Goal: Task Accomplishment & Management: Manage account settings

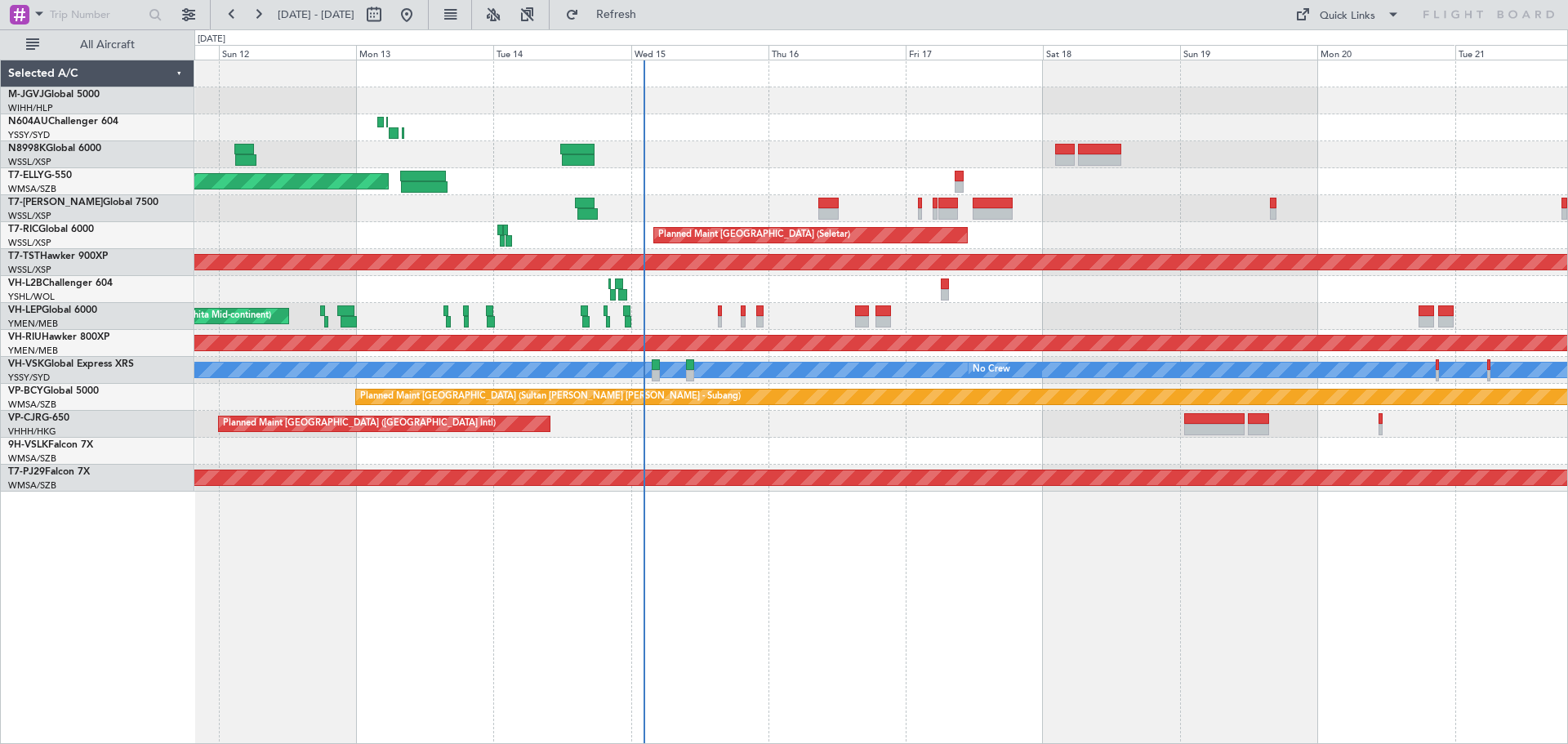
click at [807, 191] on div "Planned Maint [GEOGRAPHIC_DATA] ([GEOGRAPHIC_DATA] Intl)" at bounding box center [880, 182] width 1373 height 27
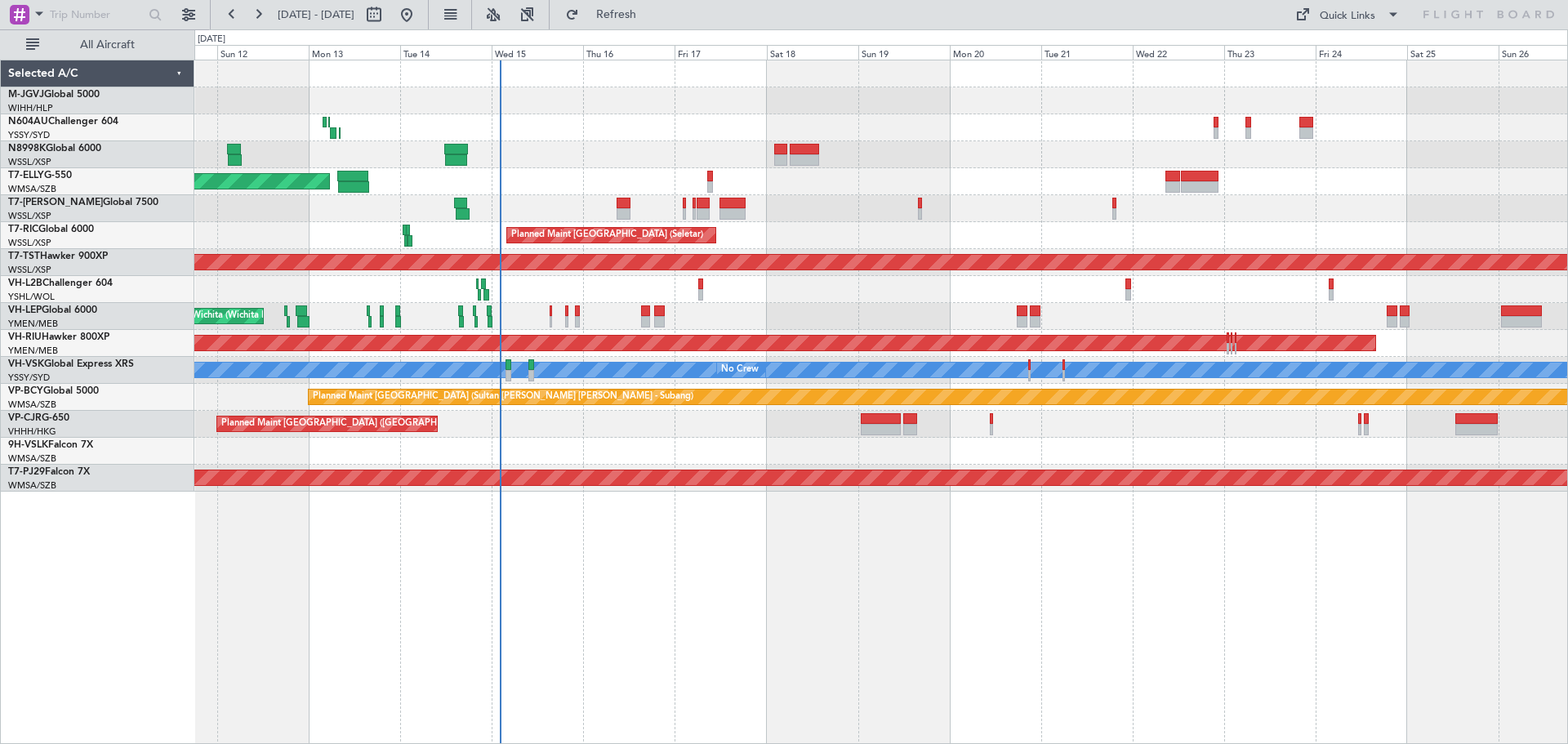
click at [946, 209] on div "Planned Maint [GEOGRAPHIC_DATA] (Seletar) Planned Maint [GEOGRAPHIC_DATA] (Sele…" at bounding box center [880, 276] width 1373 height 432
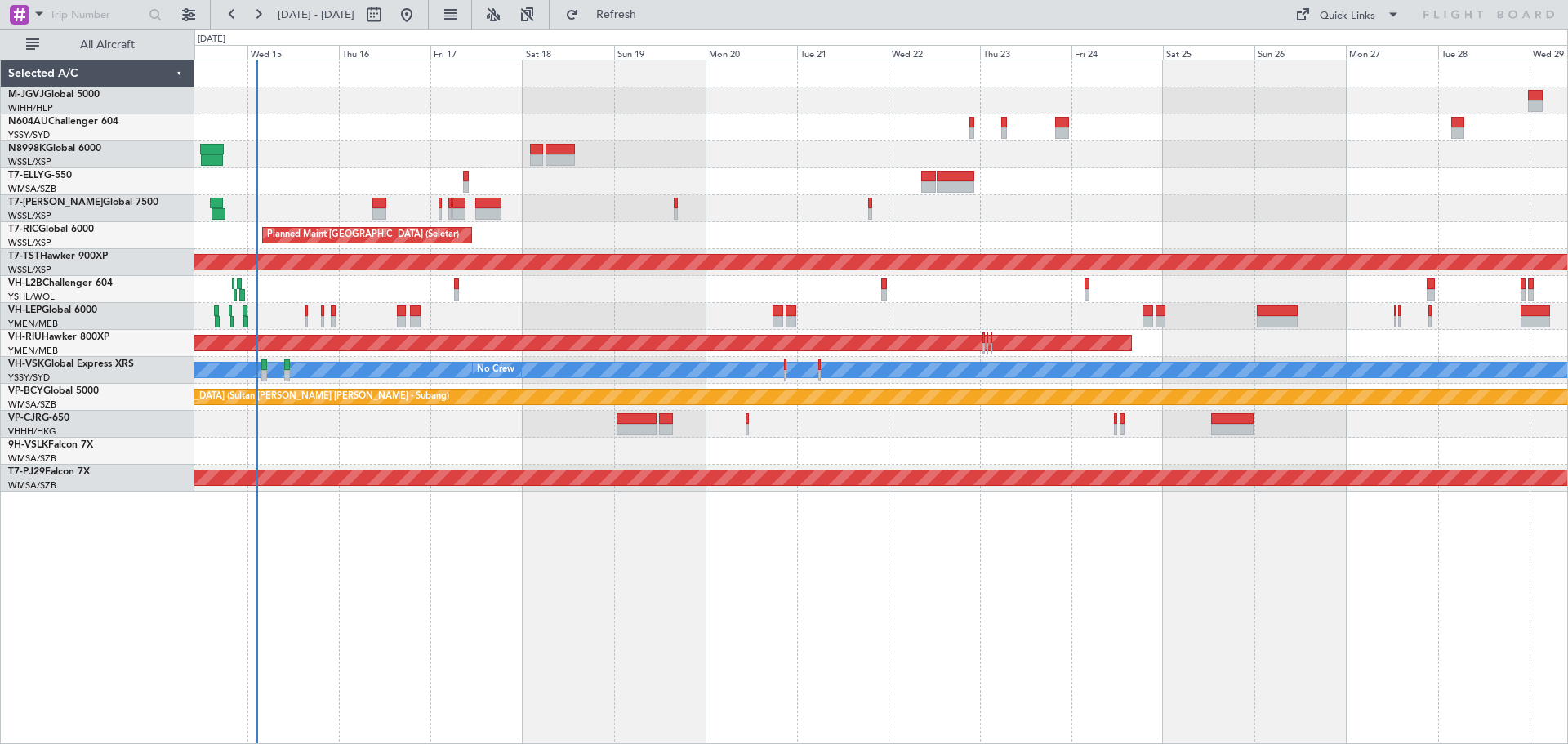
click at [675, 160] on div "Planned Maint [GEOGRAPHIC_DATA] ([GEOGRAPHIC_DATA] Intl) Planned Maint [GEOGRAP…" at bounding box center [880, 276] width 1373 height 432
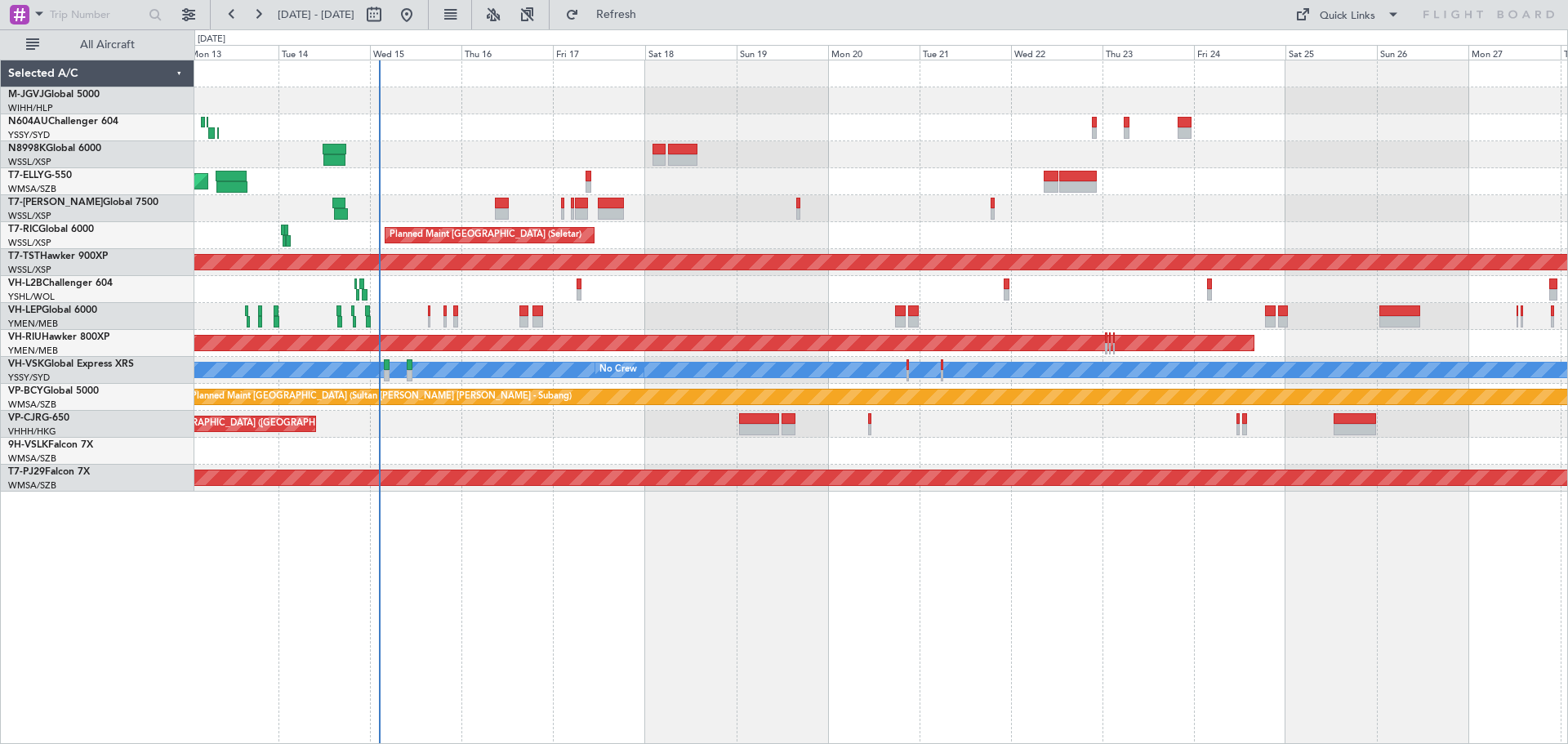
click at [440, 117] on div "Planned Maint [GEOGRAPHIC_DATA] (Seletar) Planned Maint [GEOGRAPHIC_DATA] (Sele…" at bounding box center [880, 276] width 1373 height 432
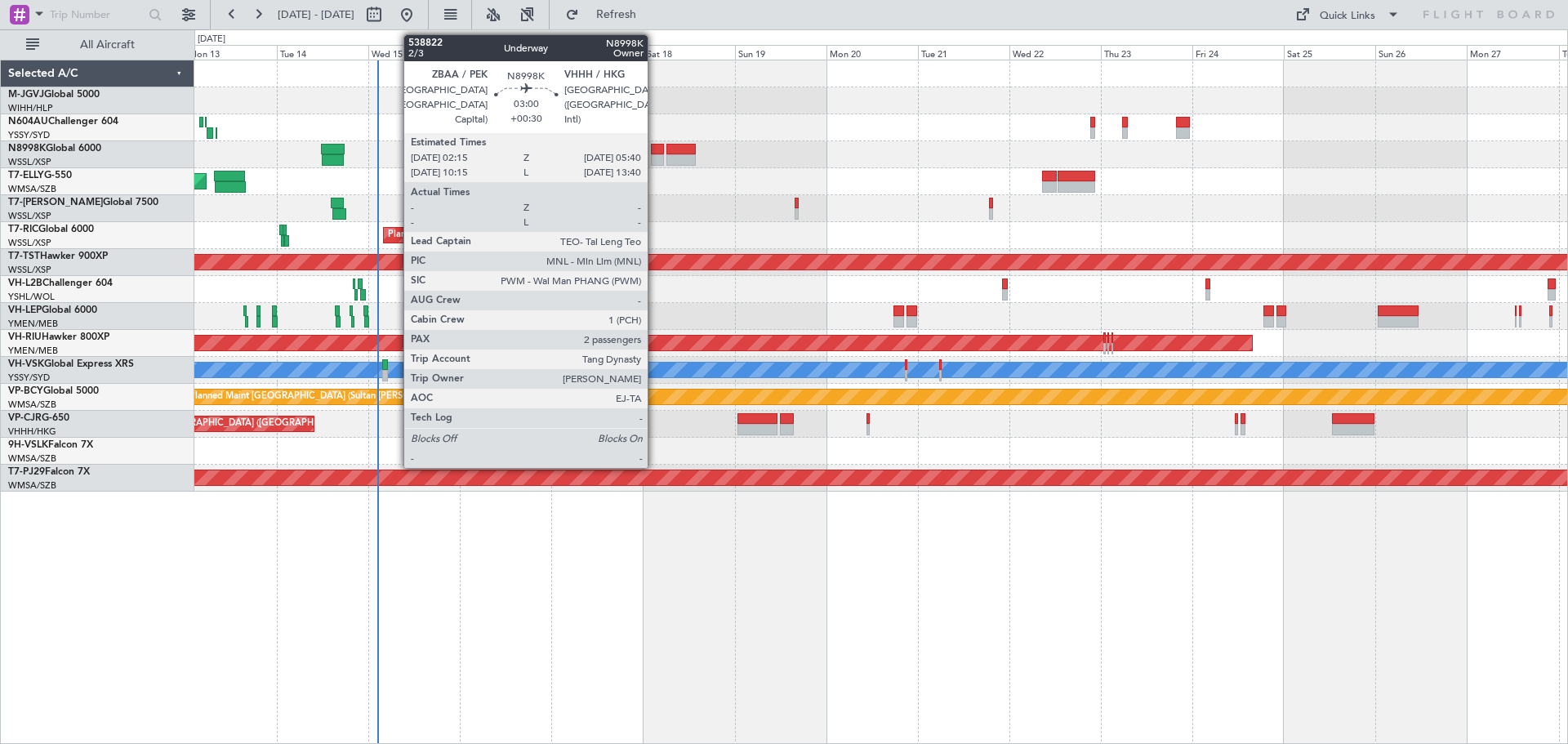
click at [655, 147] on div at bounding box center [658, 150] width 13 height 12
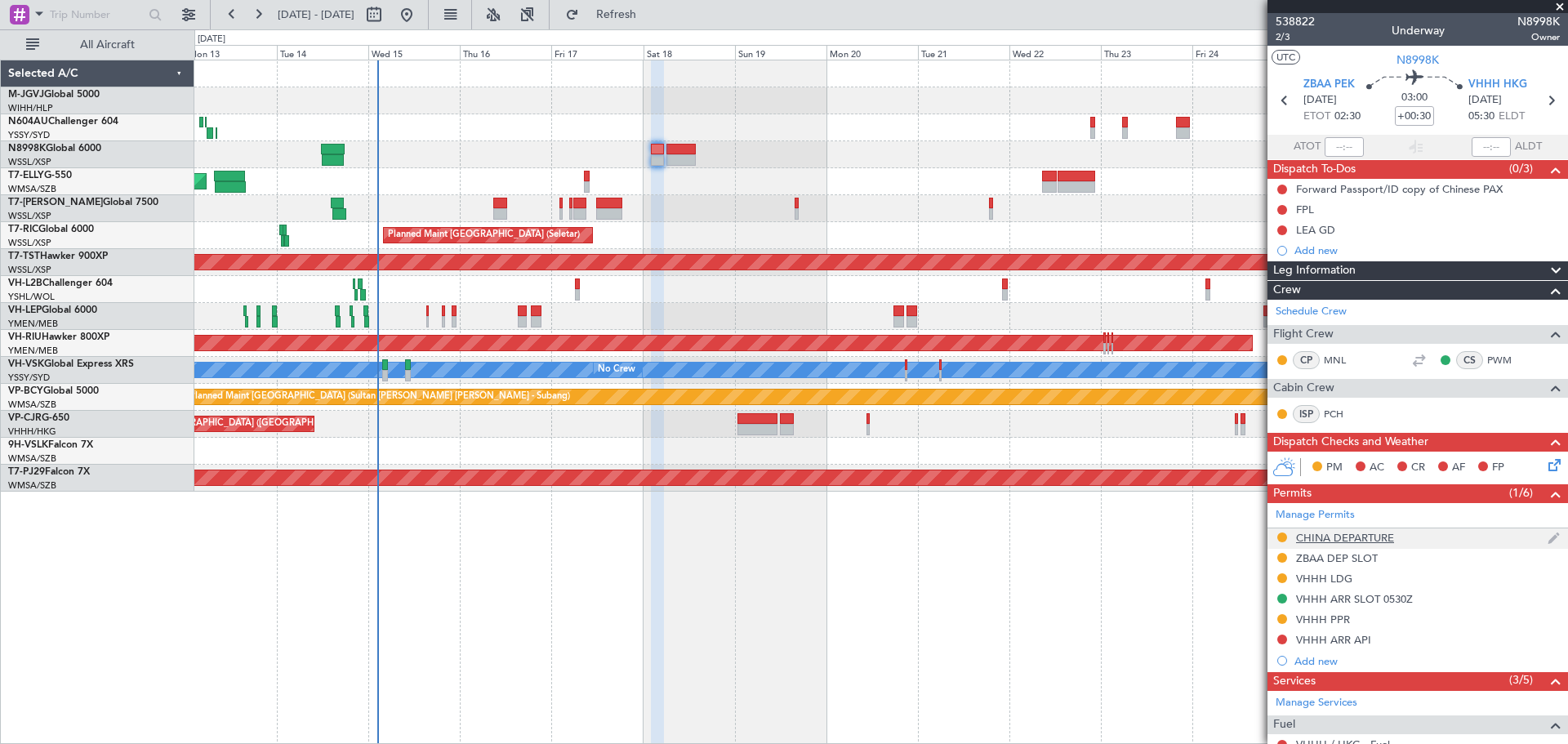
scroll to position [250, 0]
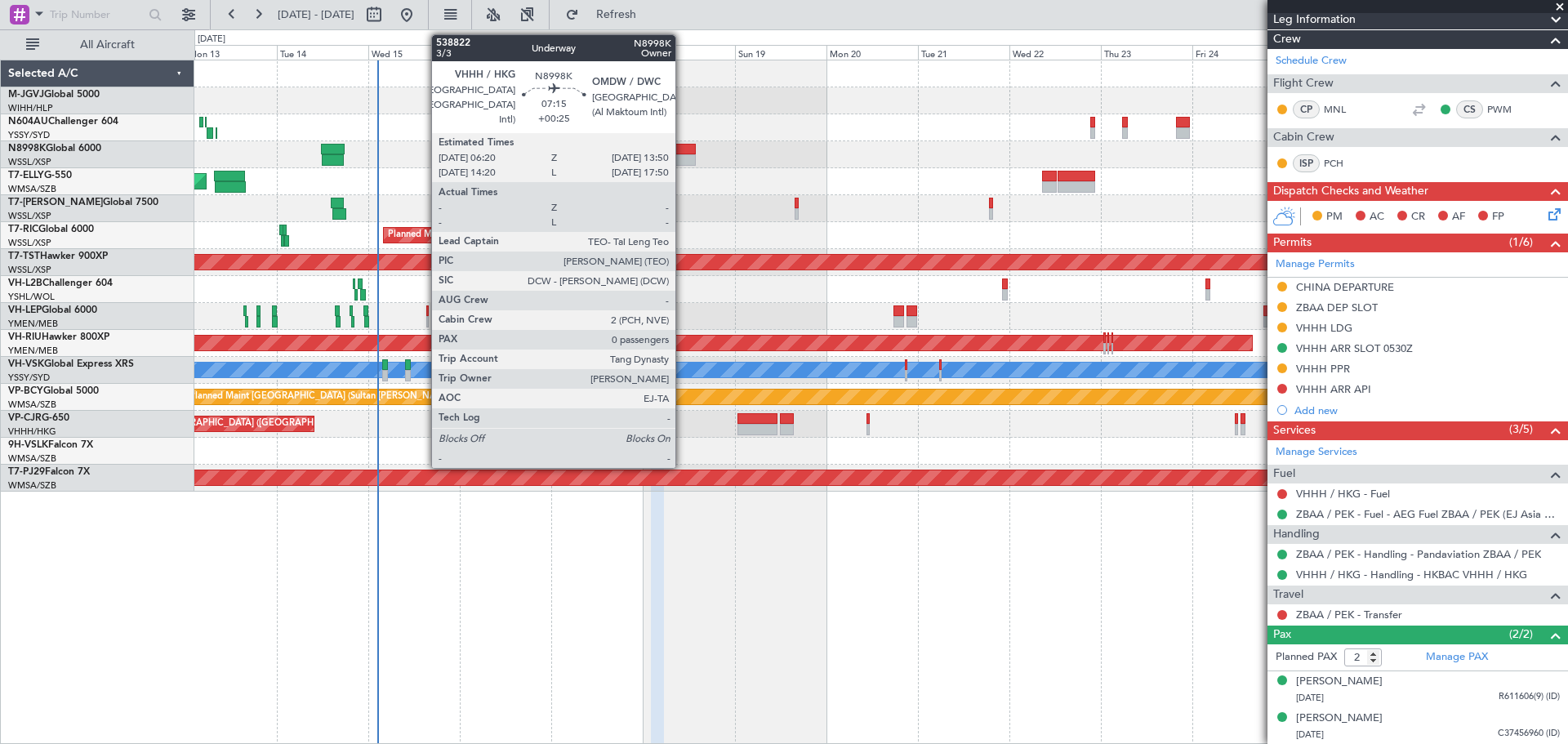
click at [683, 157] on div at bounding box center [681, 160] width 30 height 12
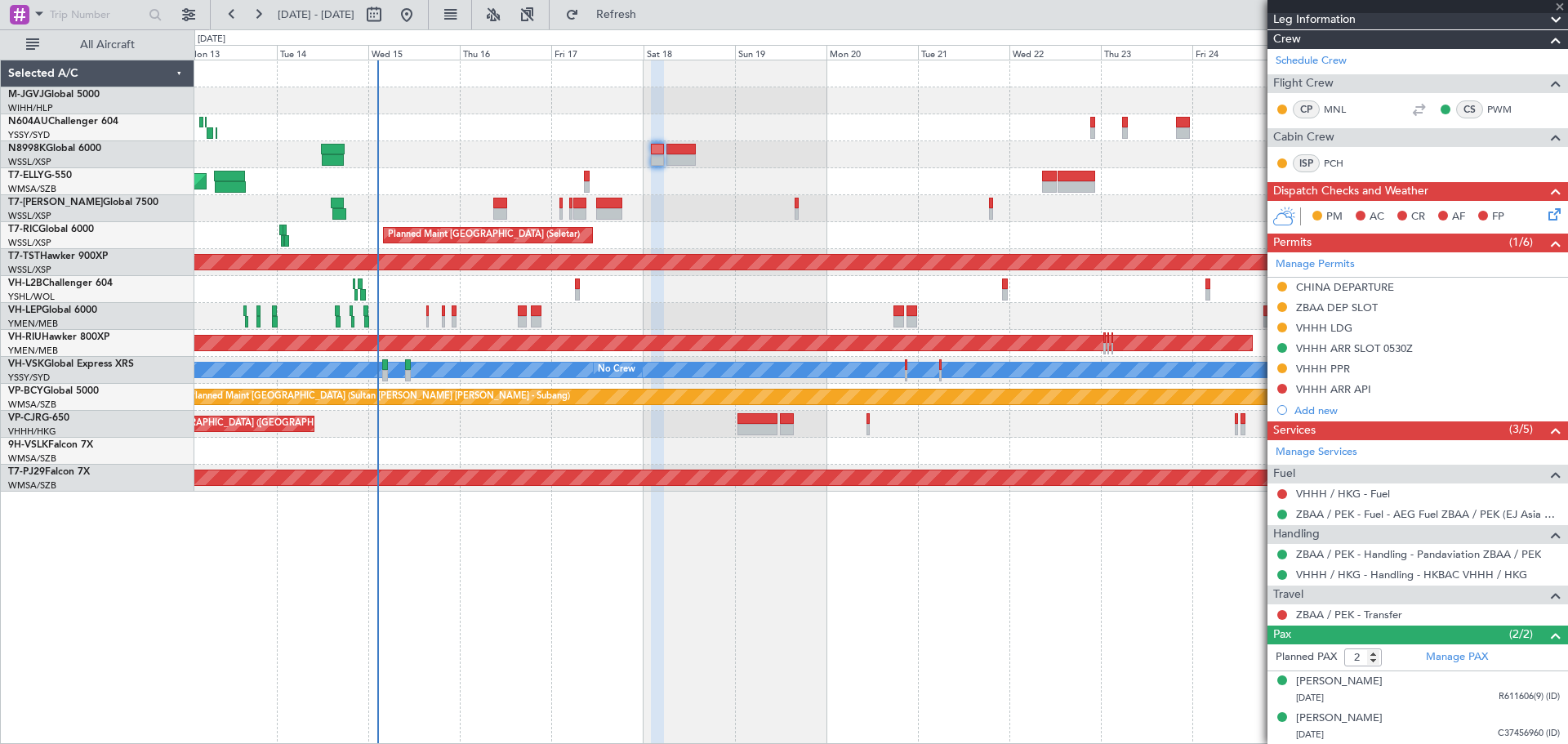
type input "+00:25"
type input "0"
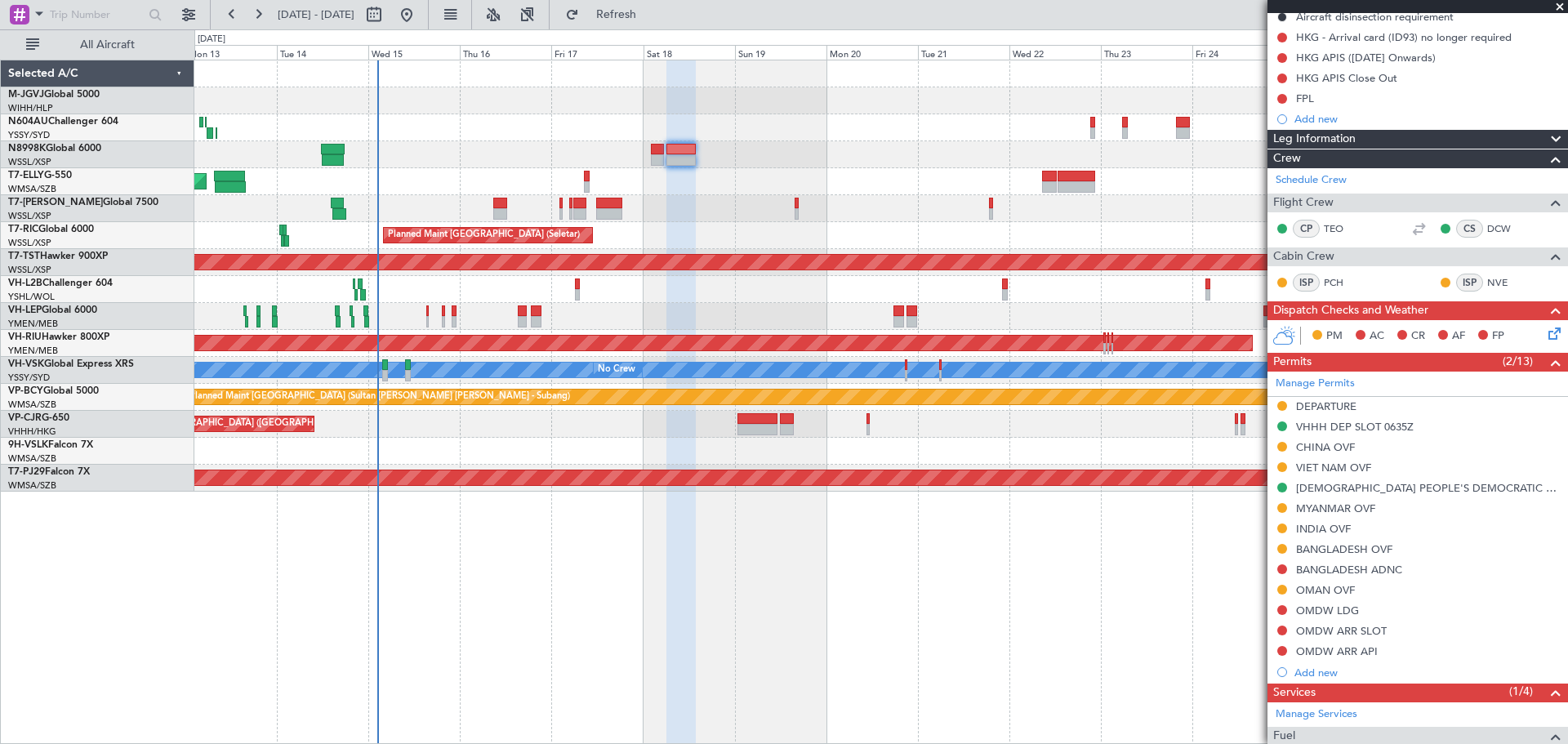
scroll to position [0, 0]
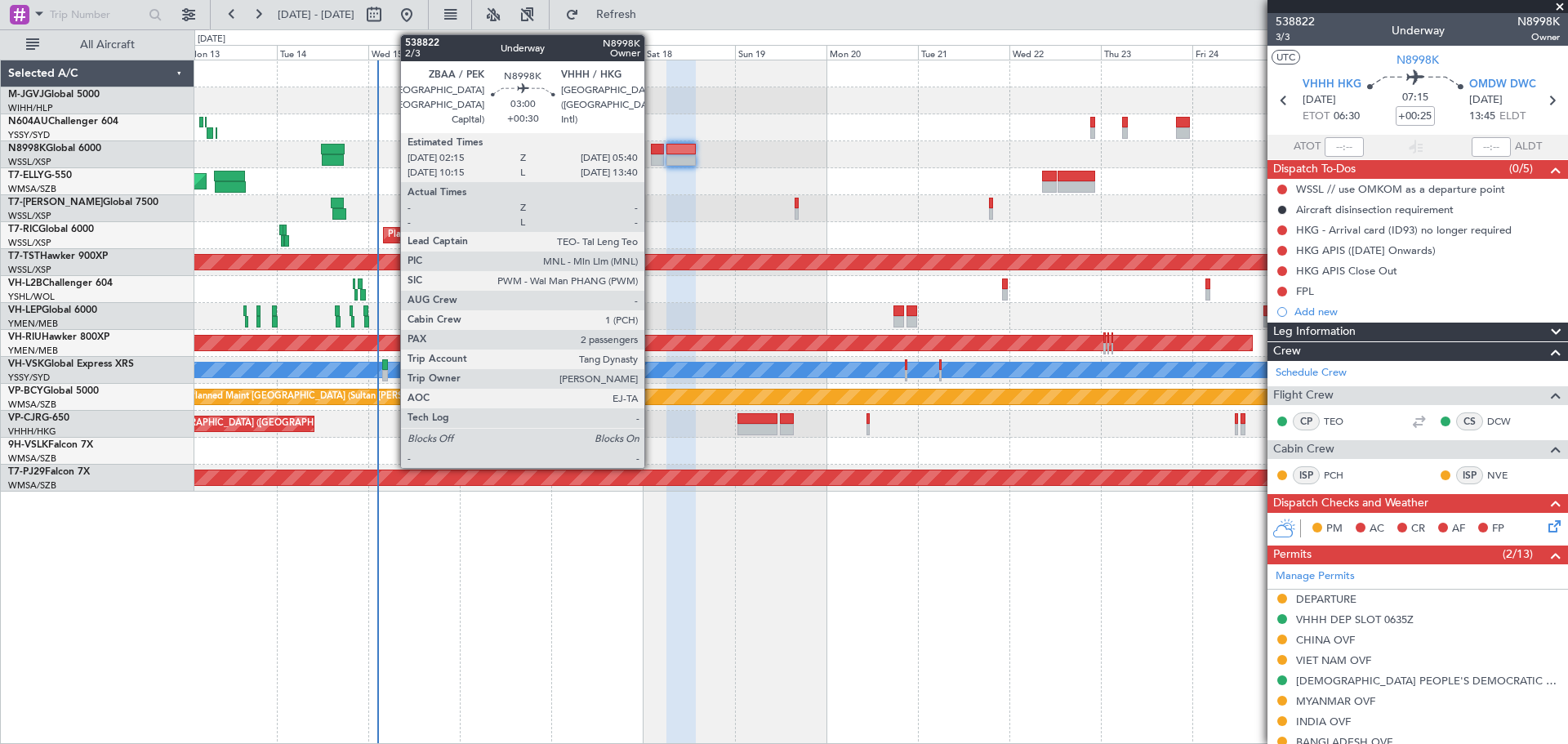
click at [652, 155] on div at bounding box center [658, 160] width 13 height 12
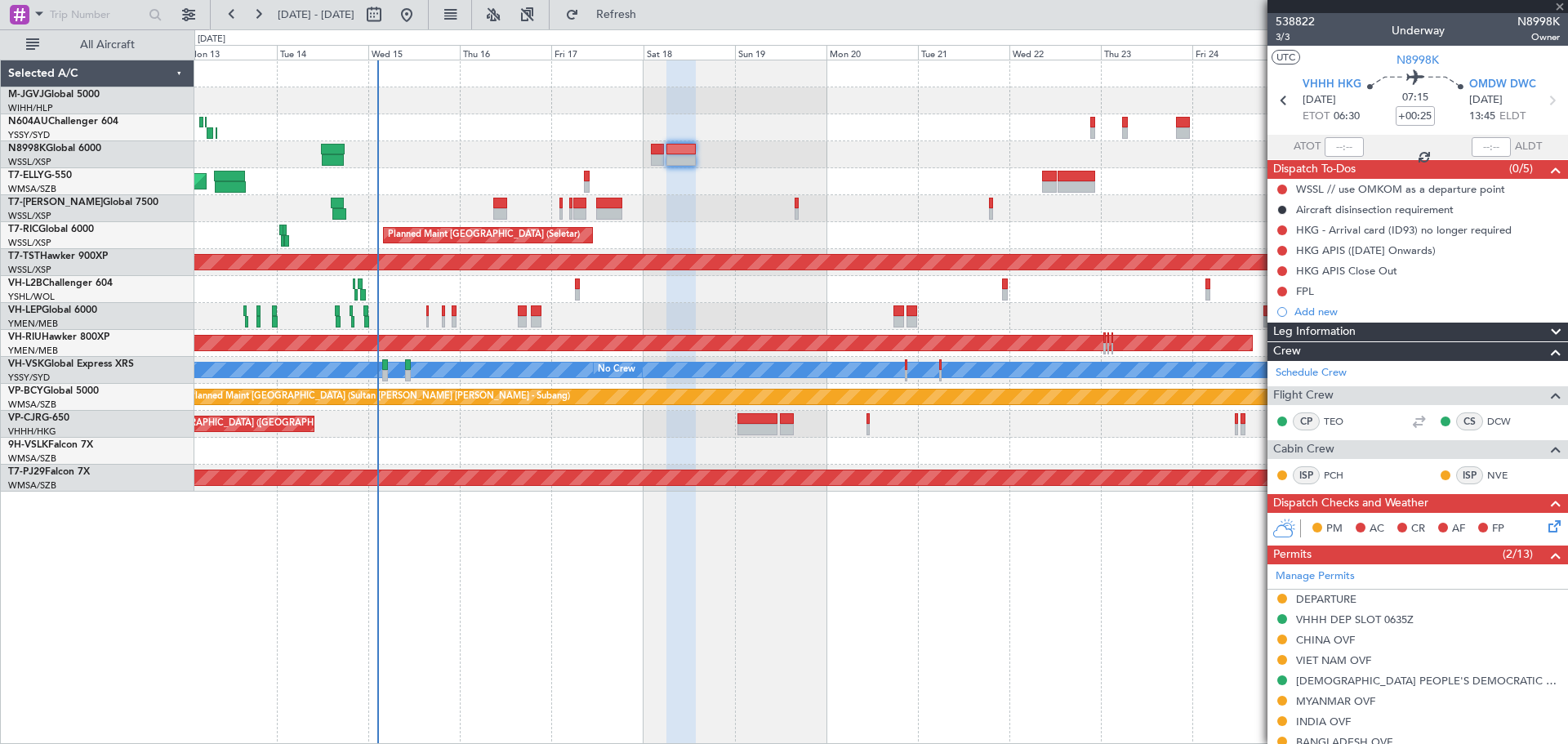
type input "+00:30"
type input "2"
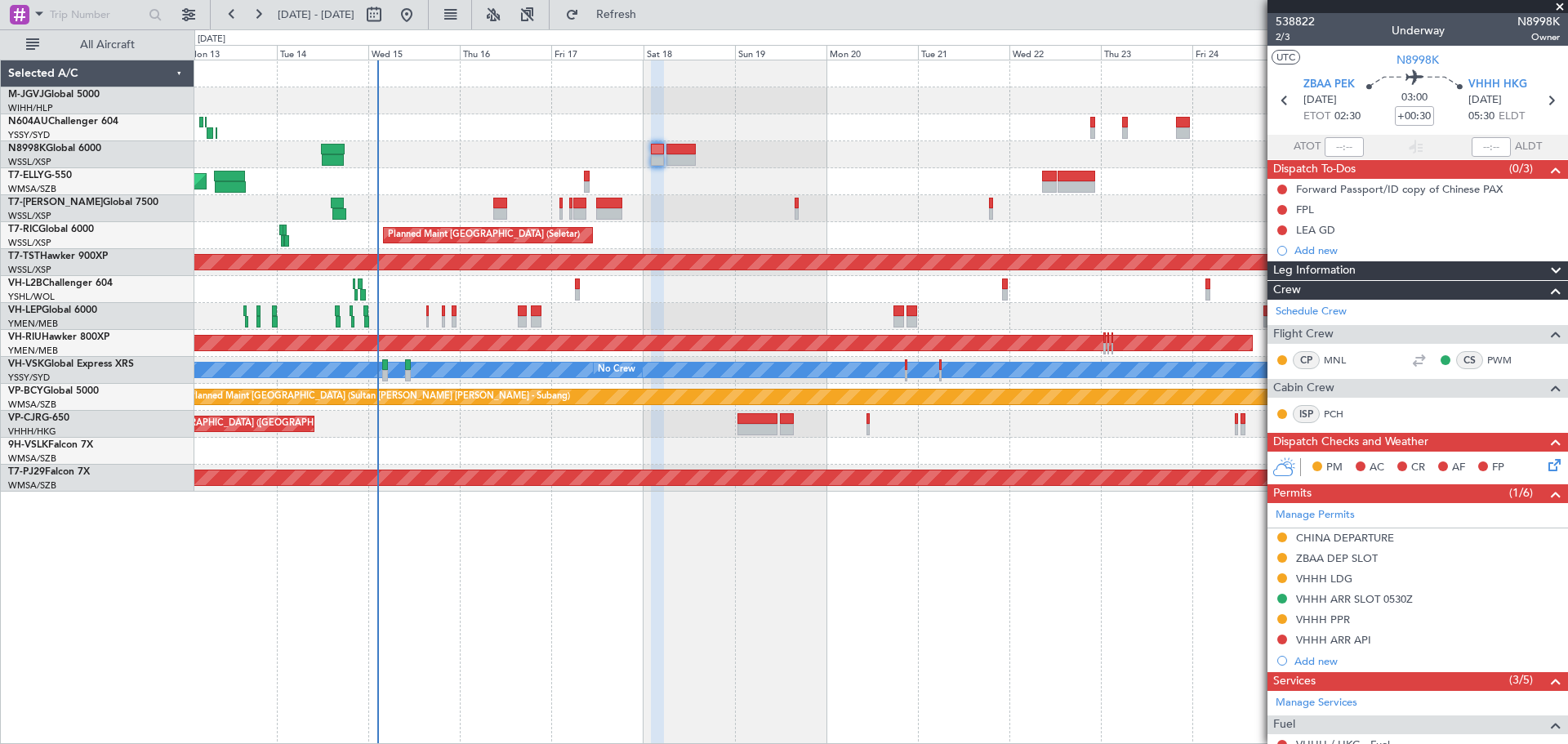
scroll to position [250, 0]
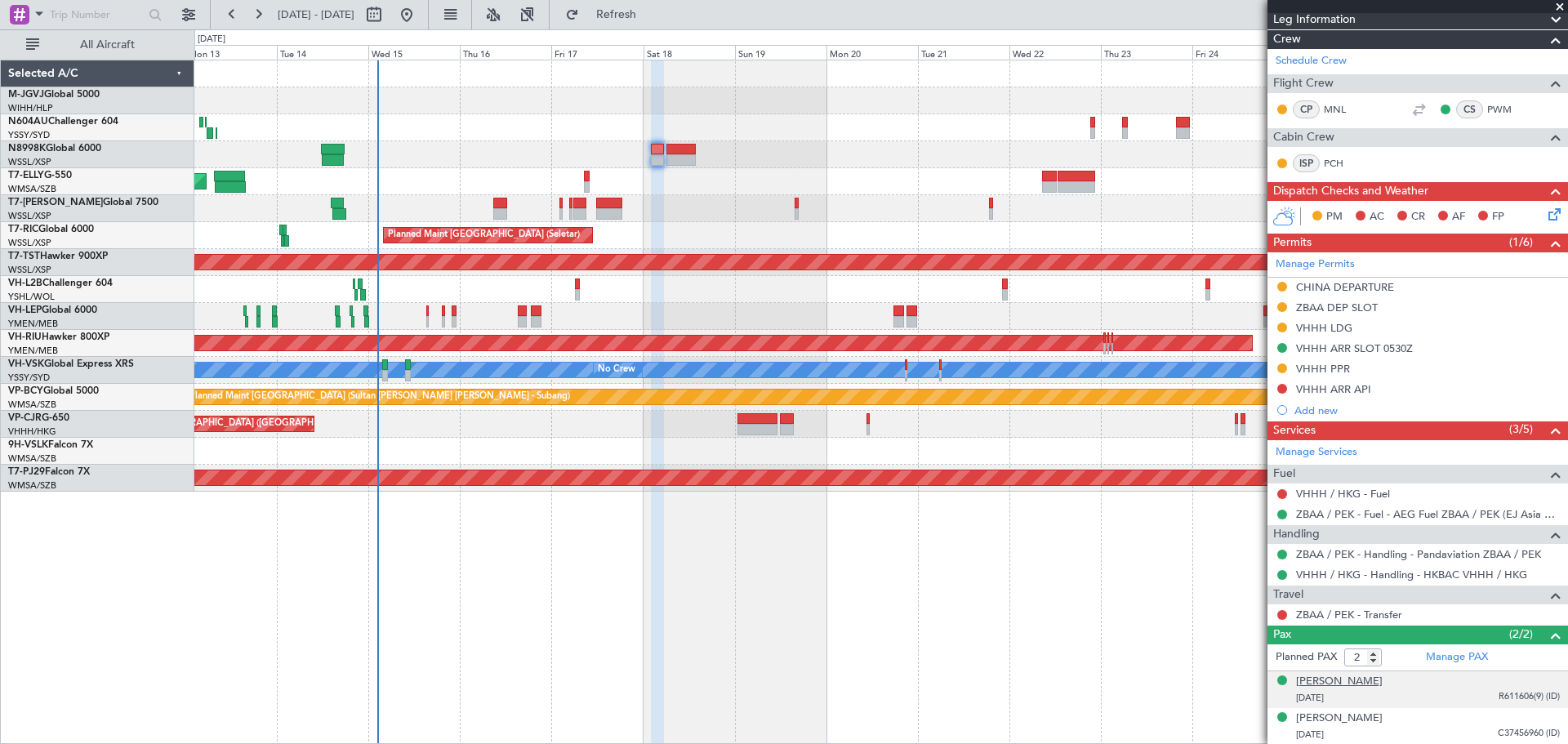
click at [1365, 682] on div "[PERSON_NAME]" at bounding box center [1339, 682] width 87 height 17
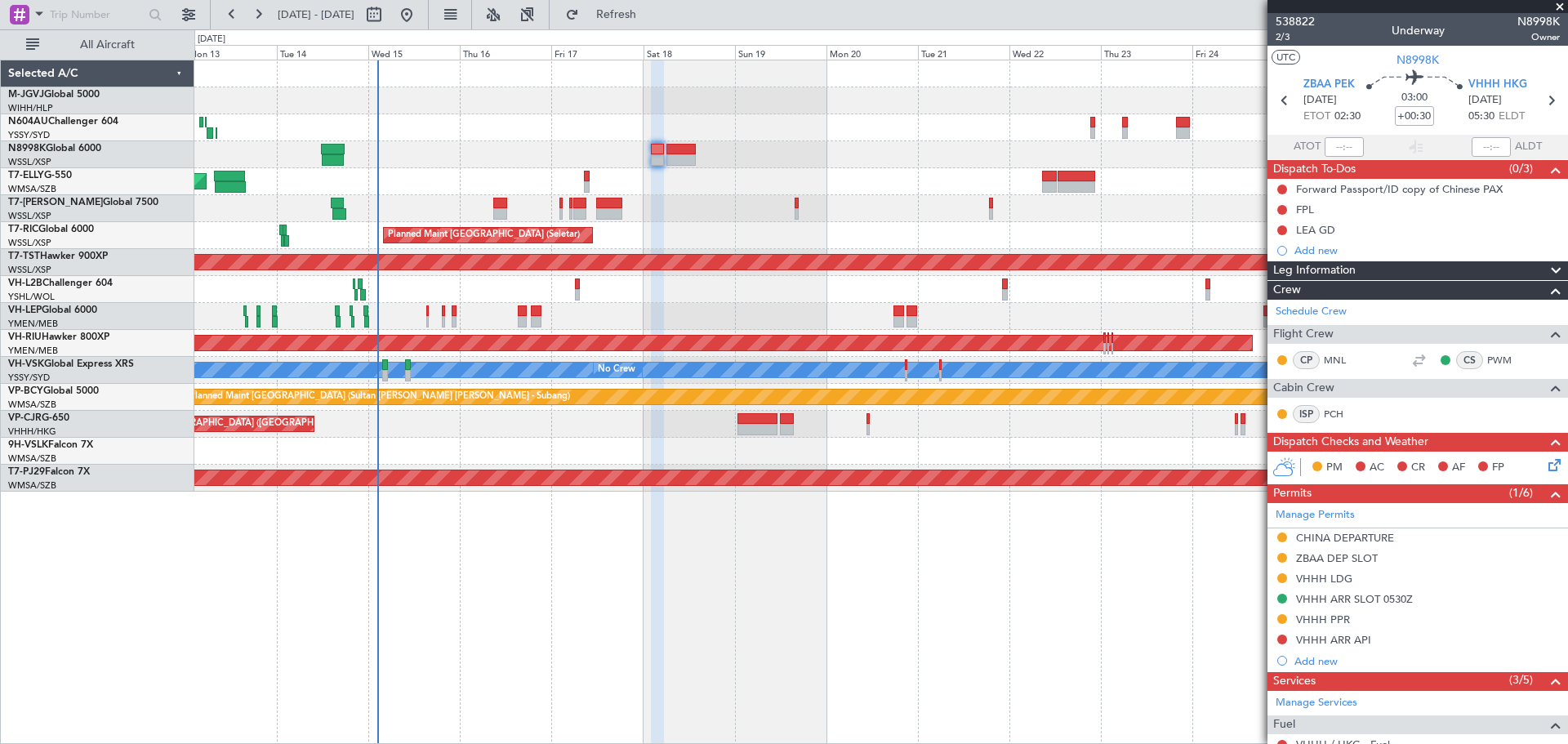
scroll to position [291, 0]
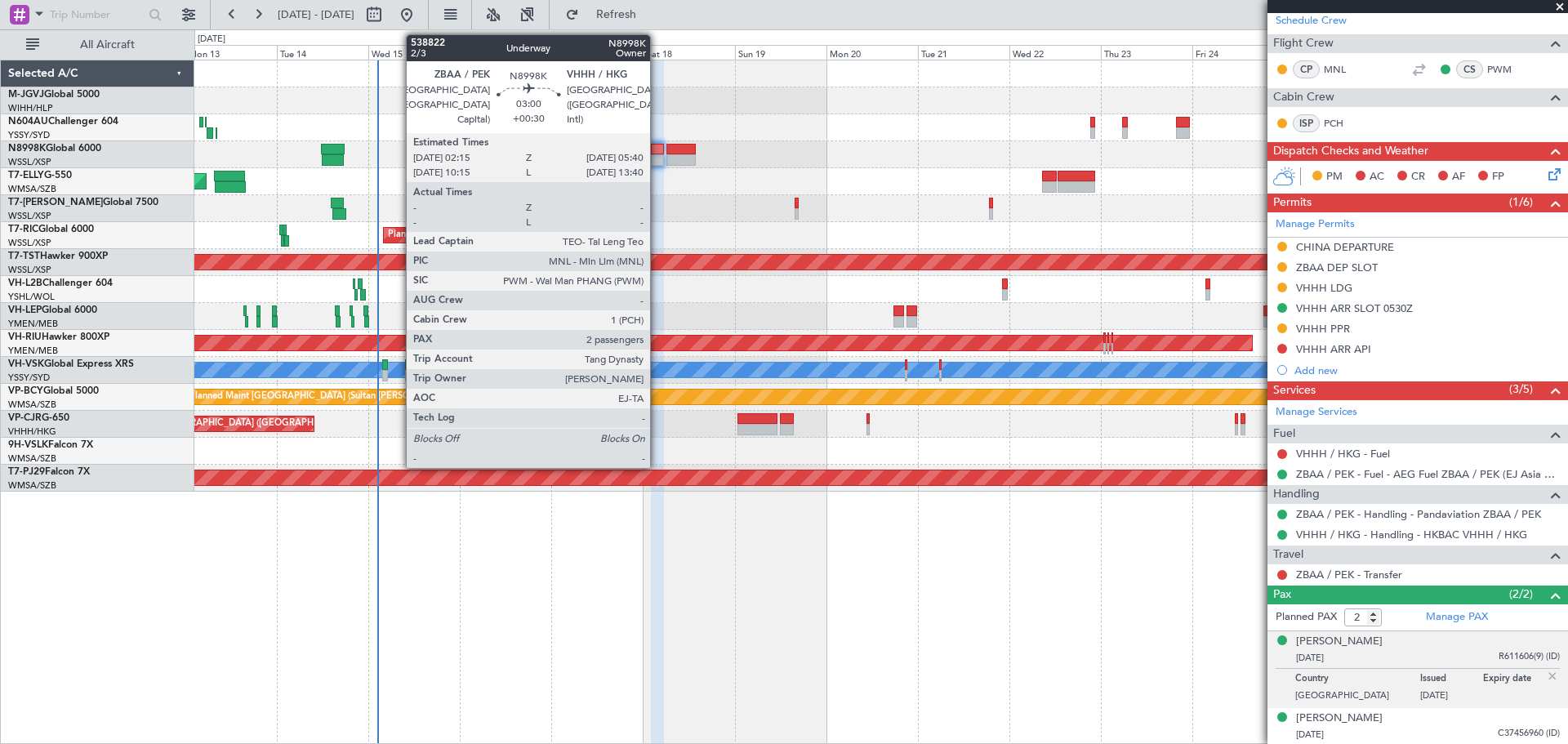
click at [658, 154] on div at bounding box center [658, 150] width 13 height 12
click at [657, 154] on div at bounding box center [658, 150] width 13 height 12
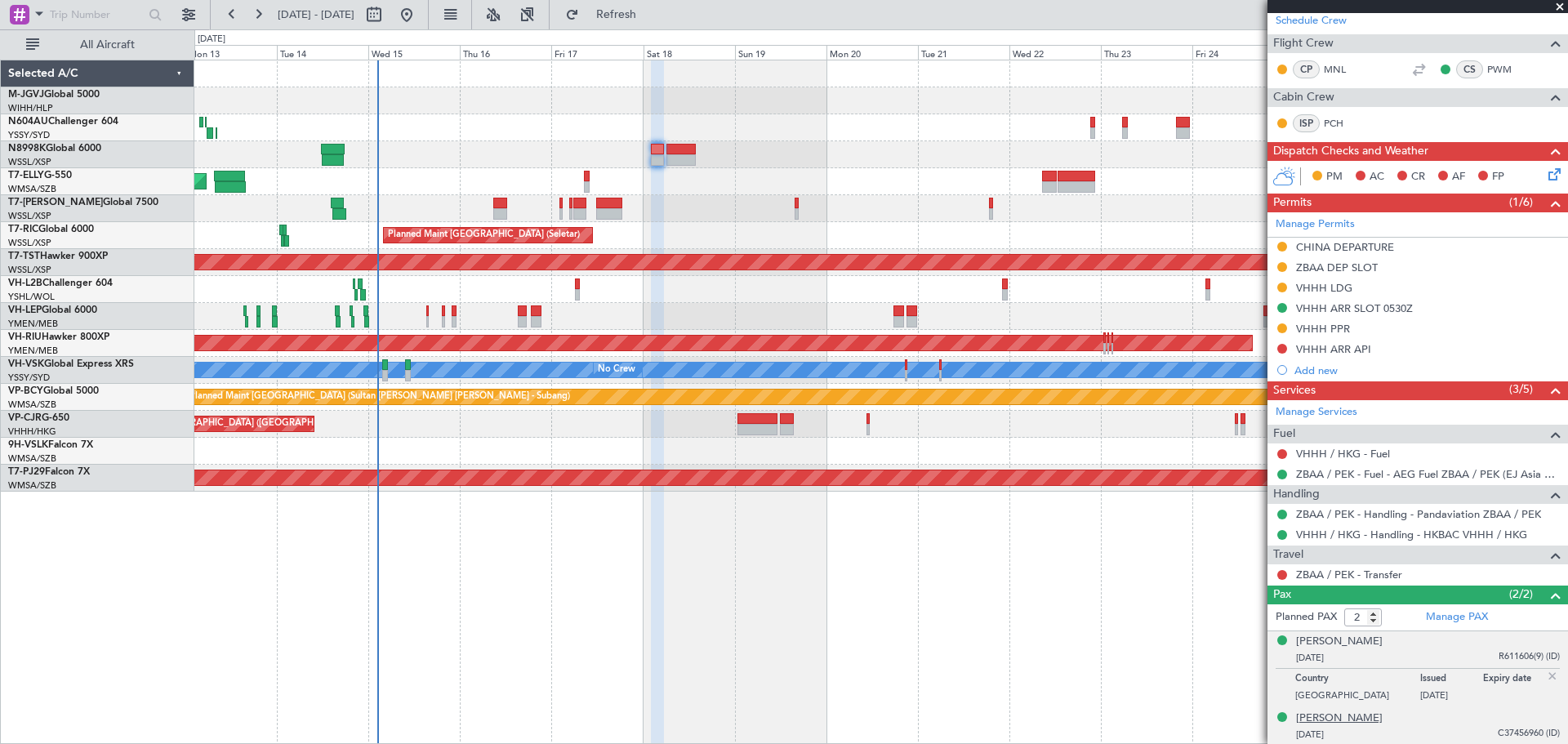
click at [1375, 716] on div "[PERSON_NAME]" at bounding box center [1339, 719] width 87 height 17
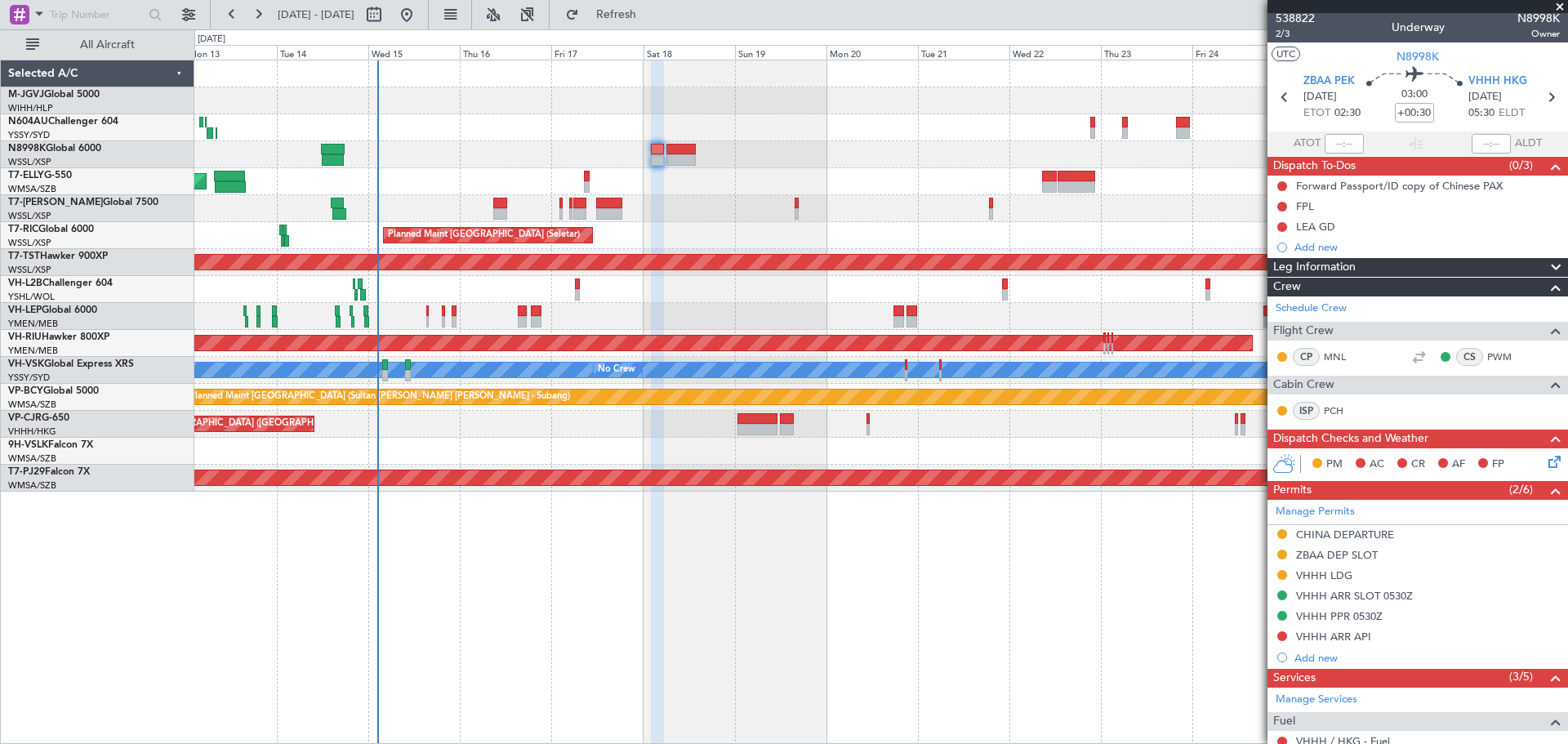
scroll to position [0, 0]
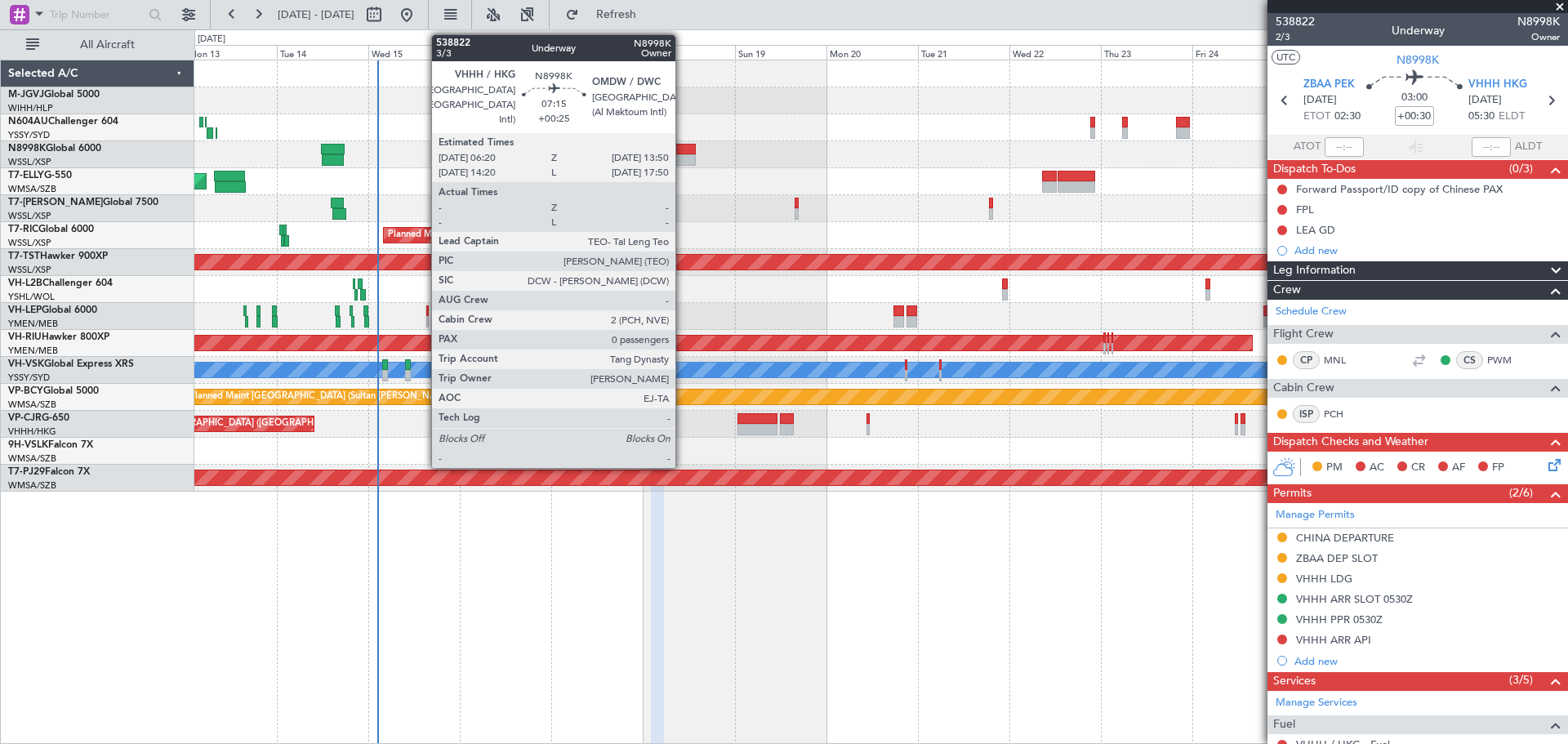
click at [683, 155] on div at bounding box center [681, 160] width 30 height 12
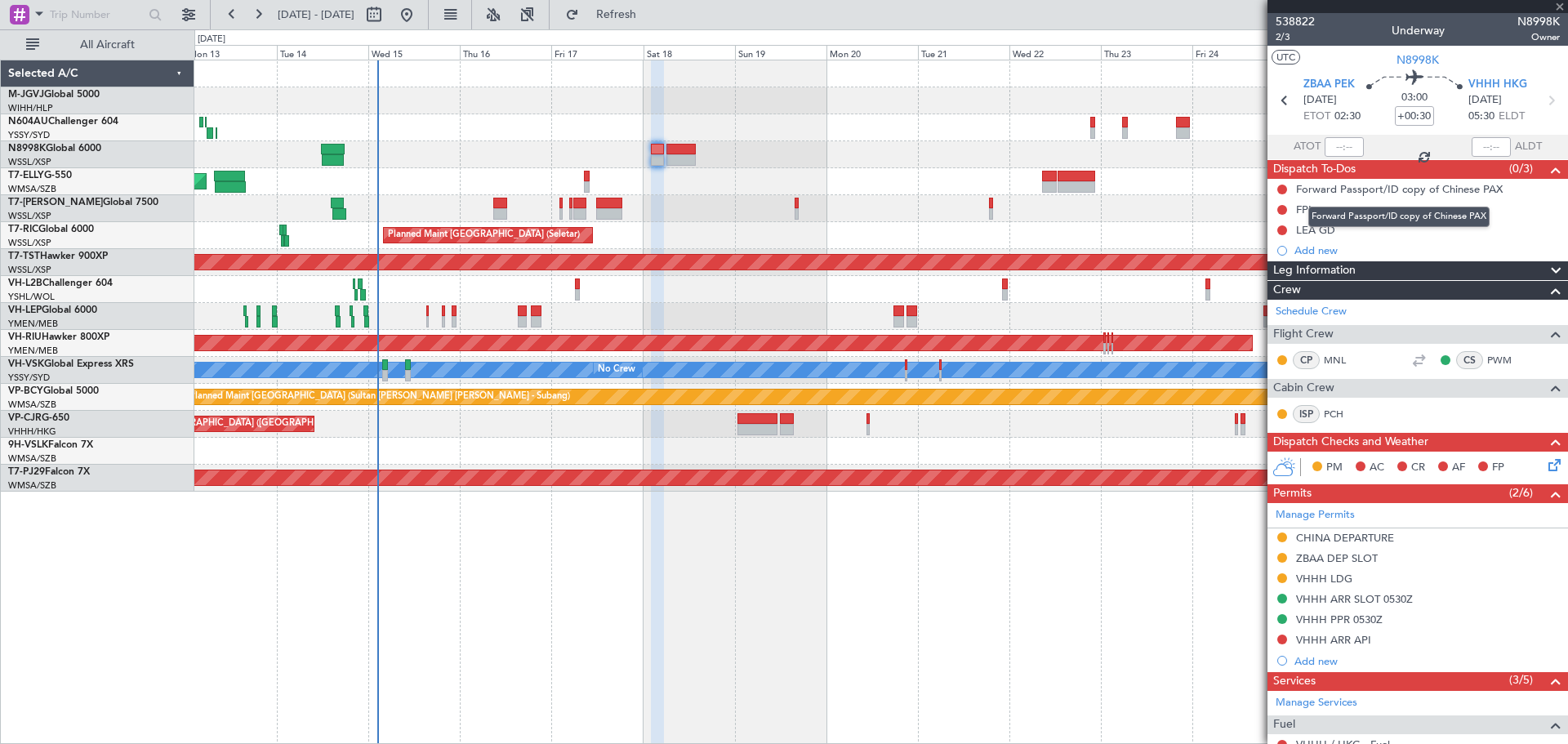
type input "+00:25"
type input "0"
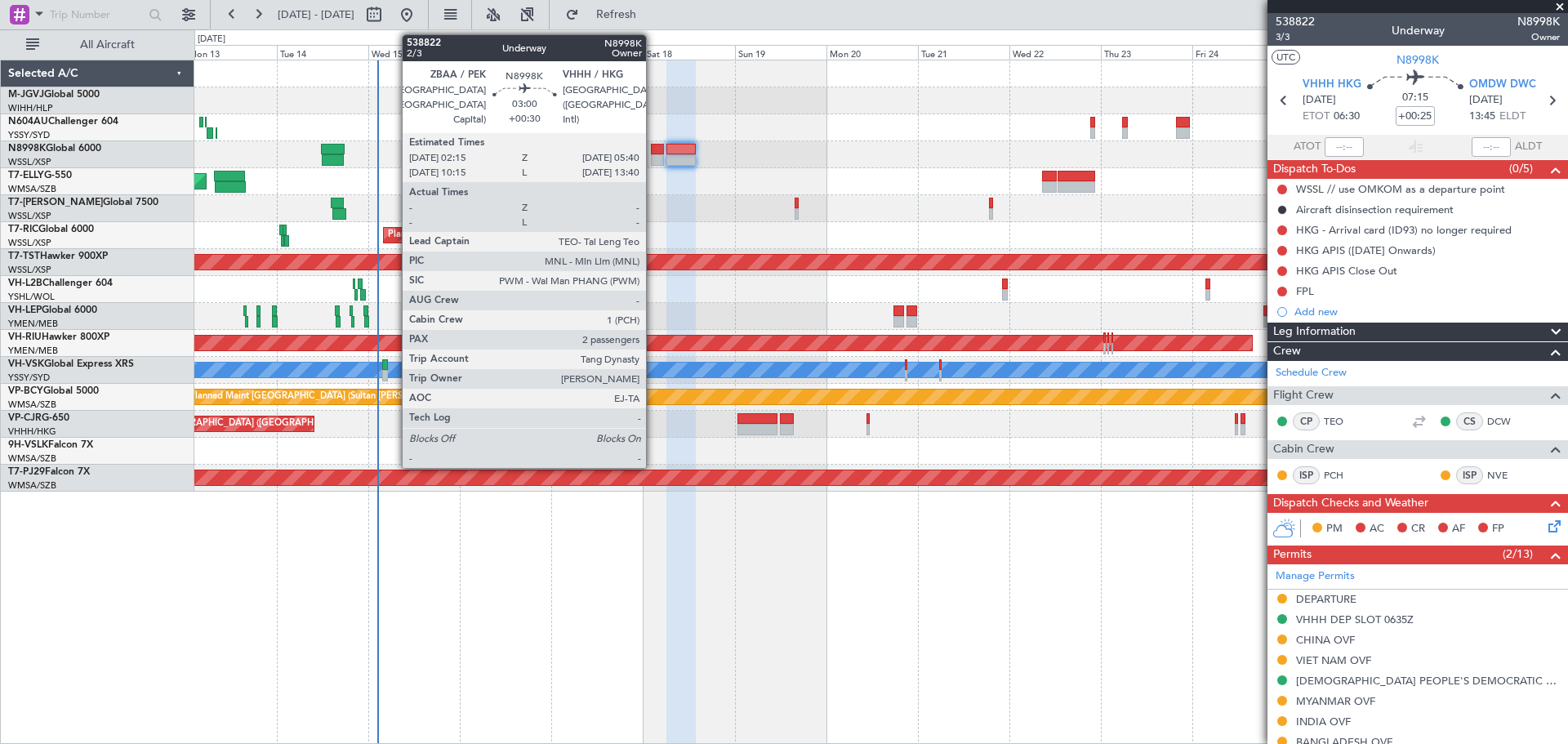
click at [654, 153] on div at bounding box center [658, 150] width 13 height 12
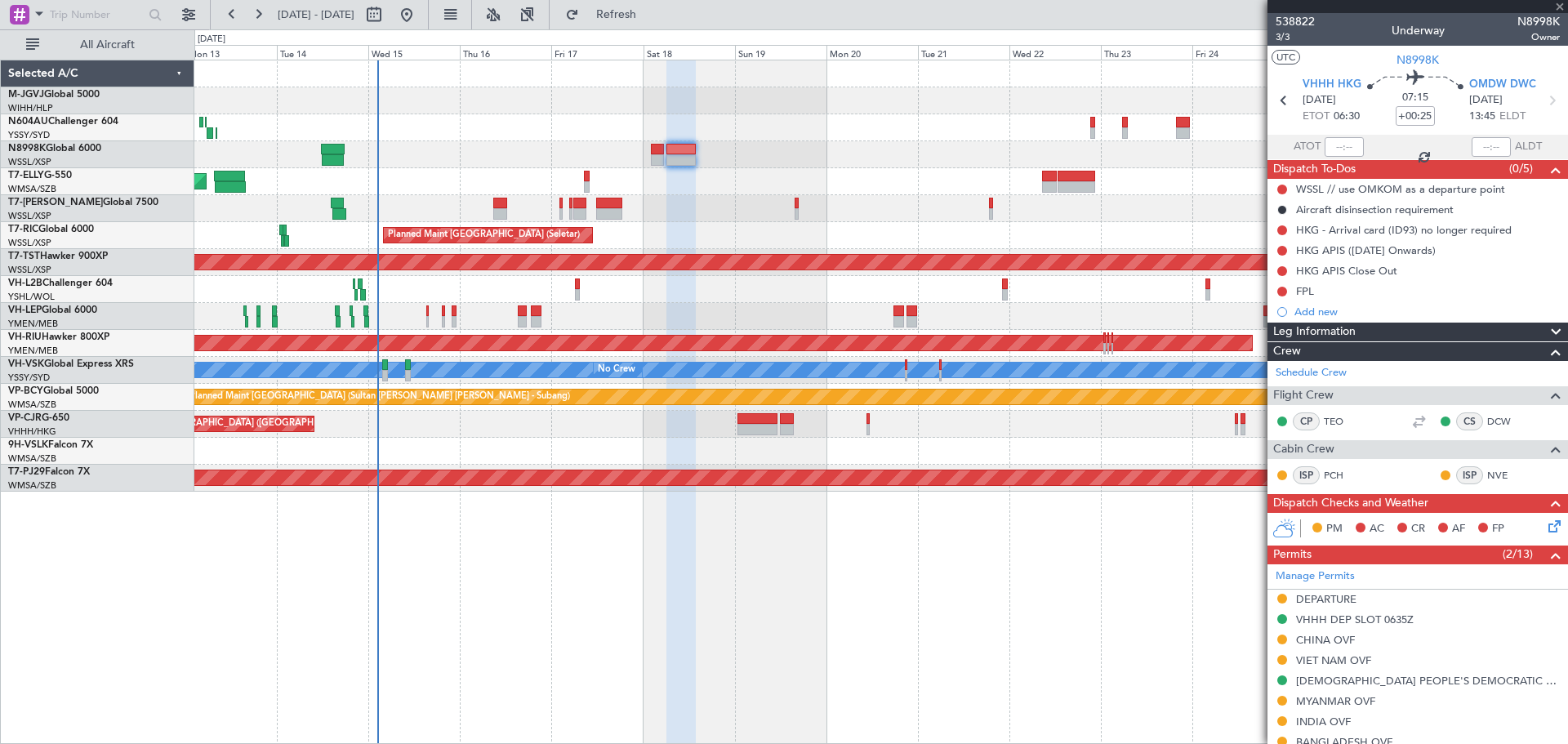
type input "+00:30"
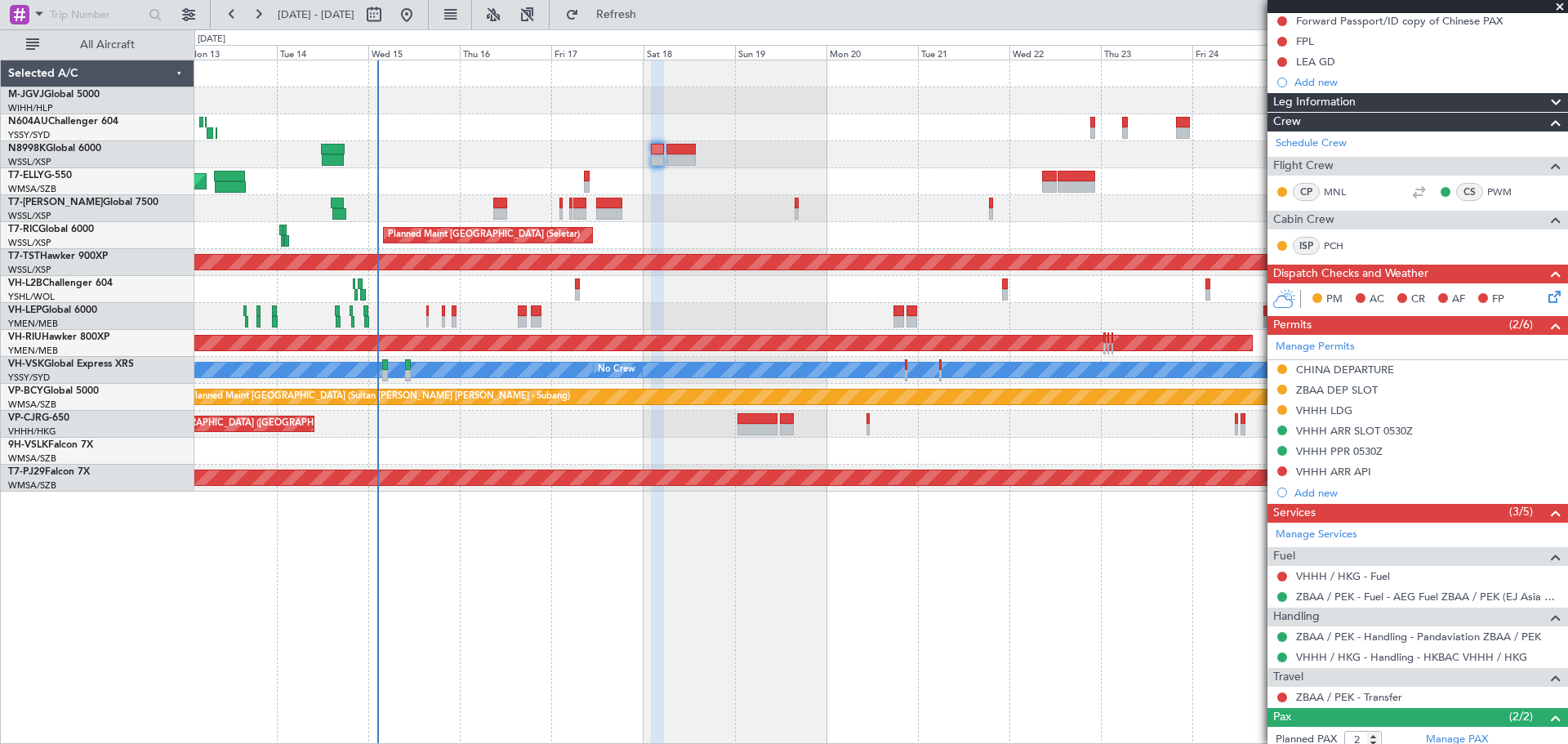
scroll to position [291, 0]
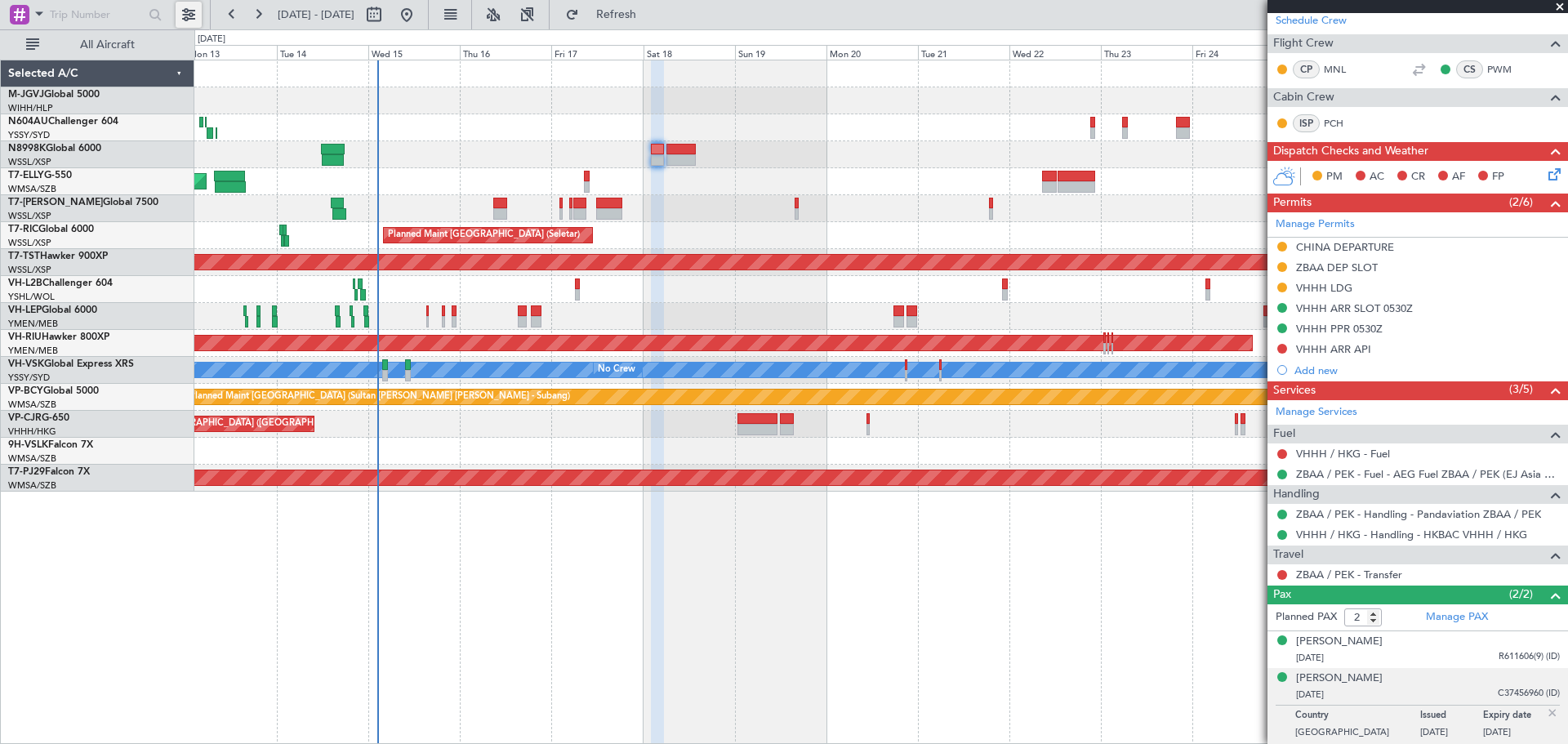
click at [193, 22] on button at bounding box center [188, 15] width 26 height 26
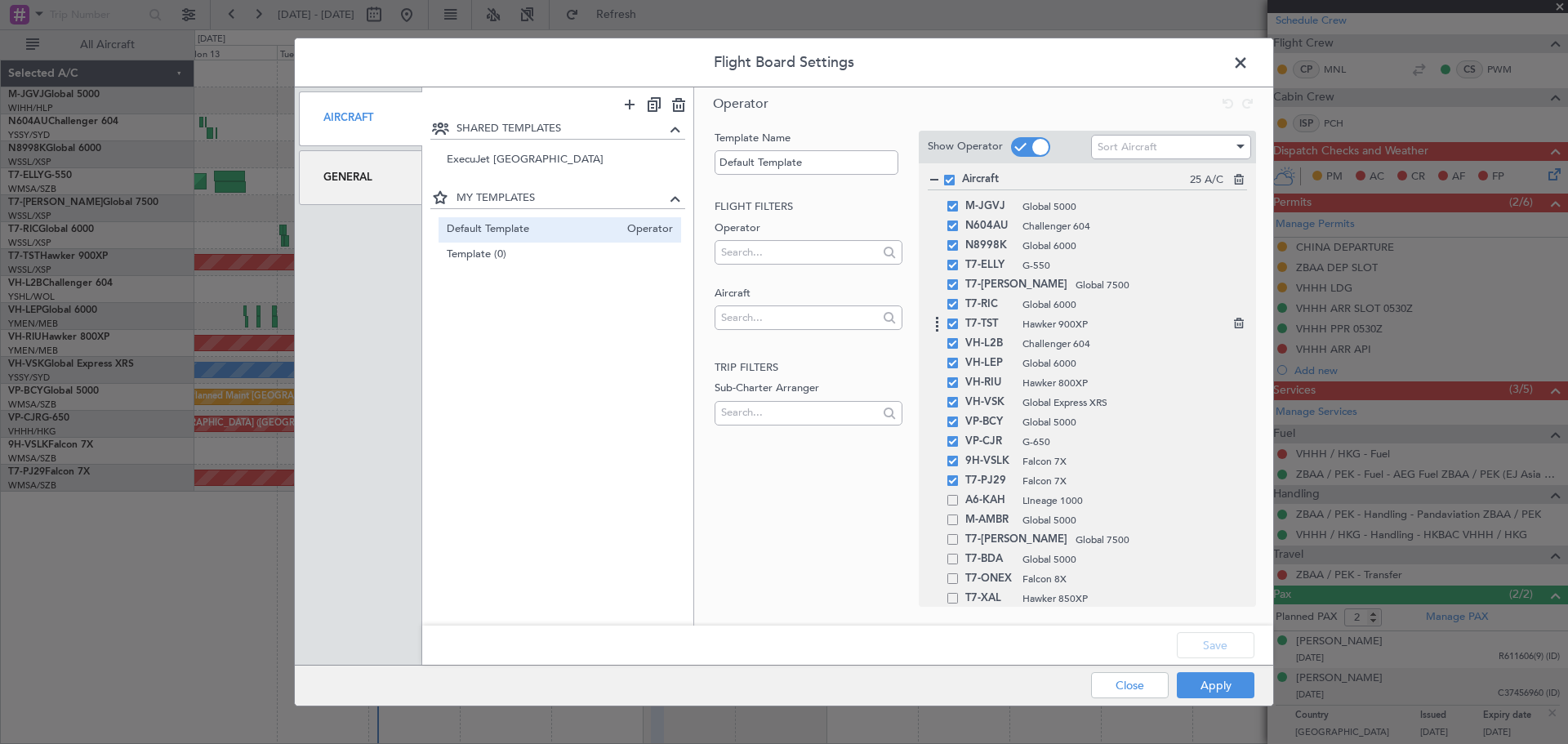
click at [954, 319] on span at bounding box center [952, 323] width 11 height 11
click at [959, 318] on input "checkbox" at bounding box center [959, 318] width 0 height 0
click at [1213, 644] on button "Save" at bounding box center [1216, 646] width 78 height 26
click at [1214, 689] on button "Apply" at bounding box center [1216, 685] width 78 height 26
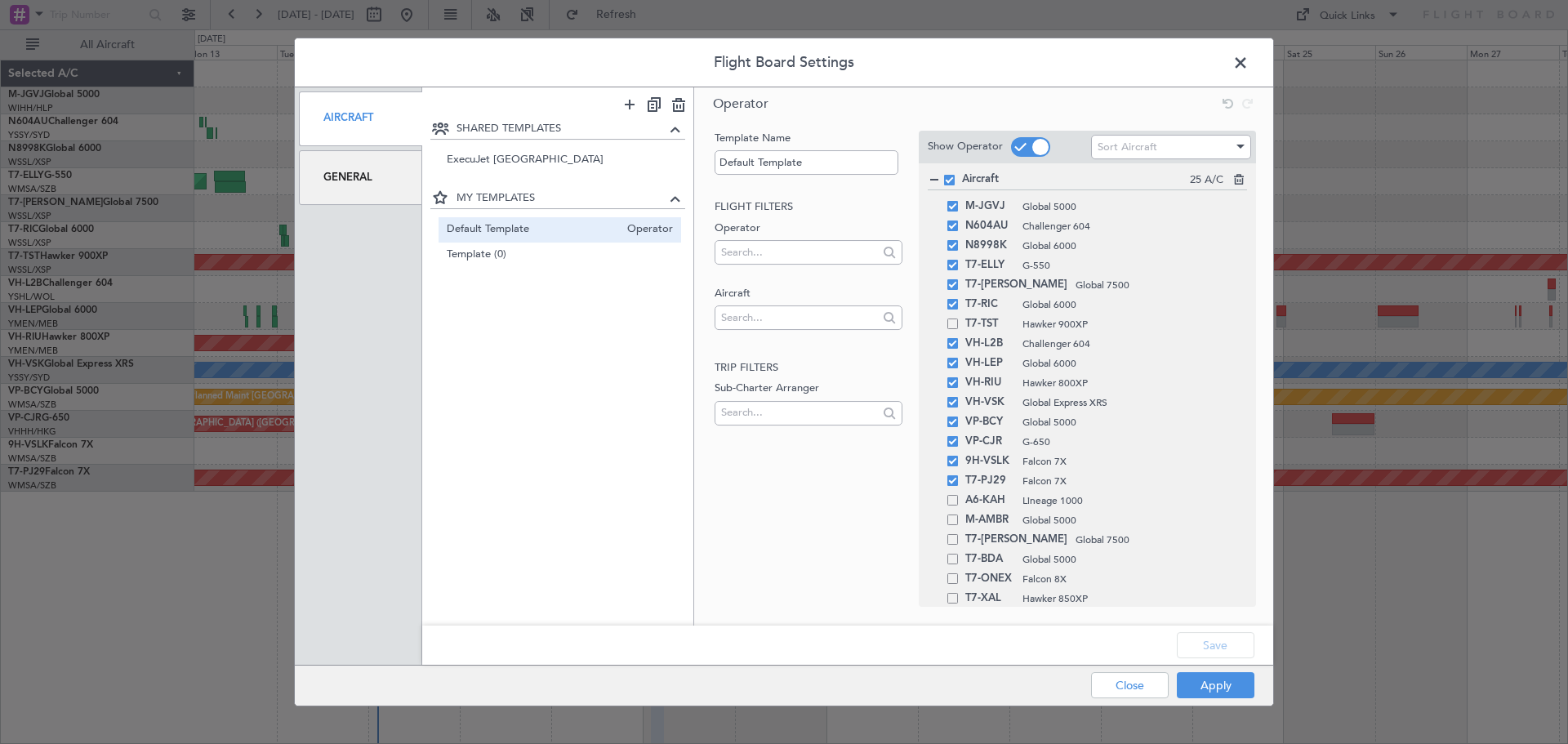
type input "0"
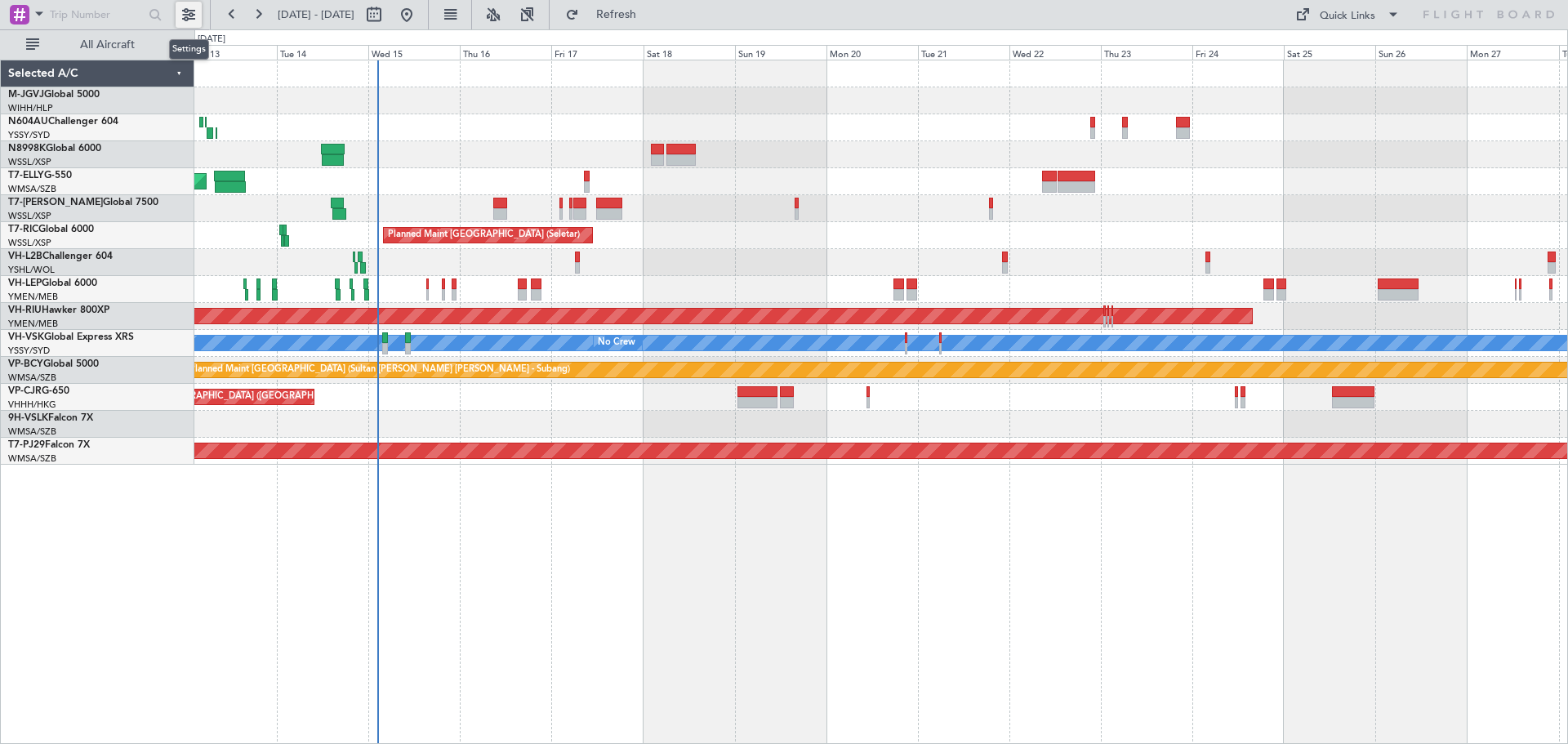
click at [184, 17] on button at bounding box center [188, 15] width 26 height 26
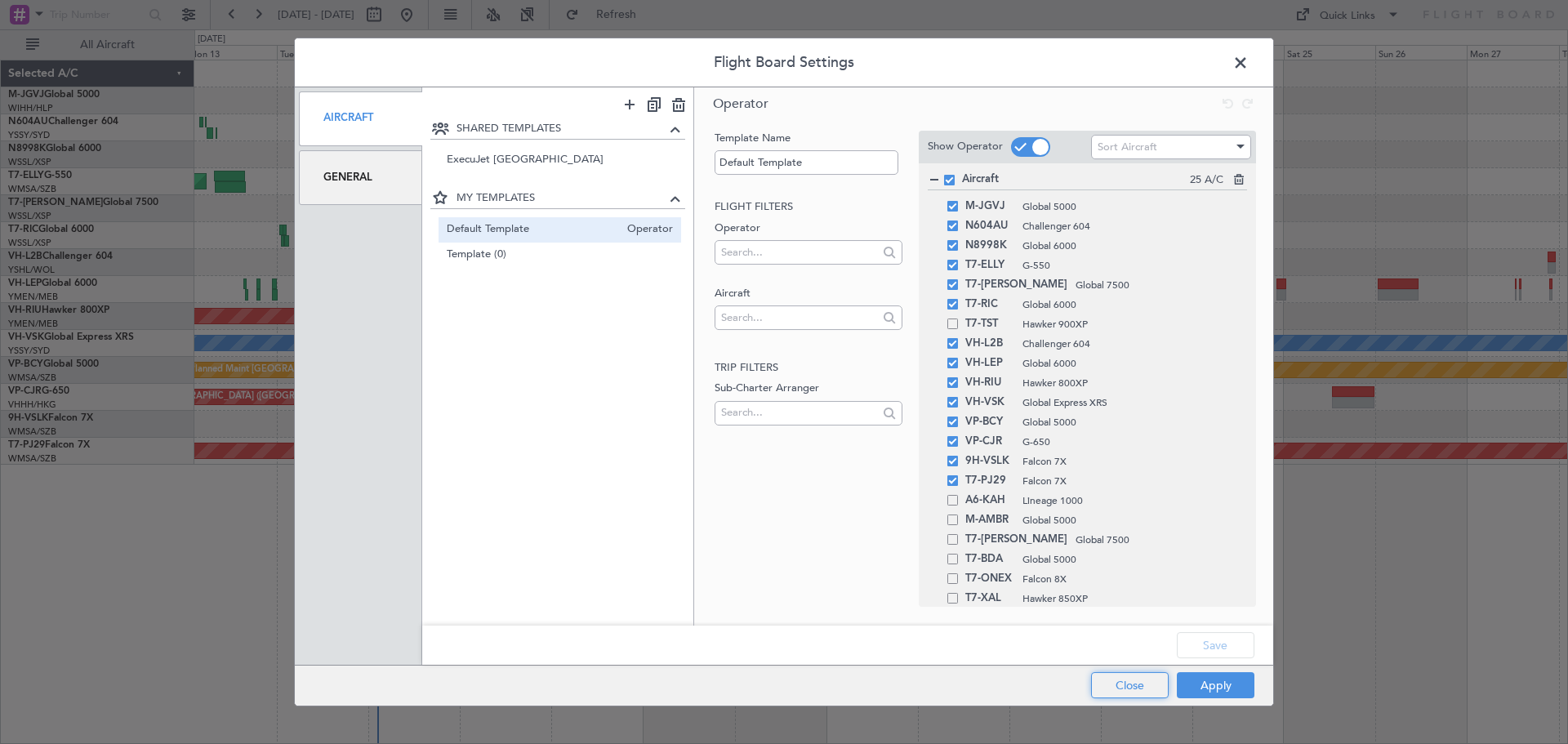
click at [1121, 693] on button "Close" at bounding box center [1130, 685] width 78 height 26
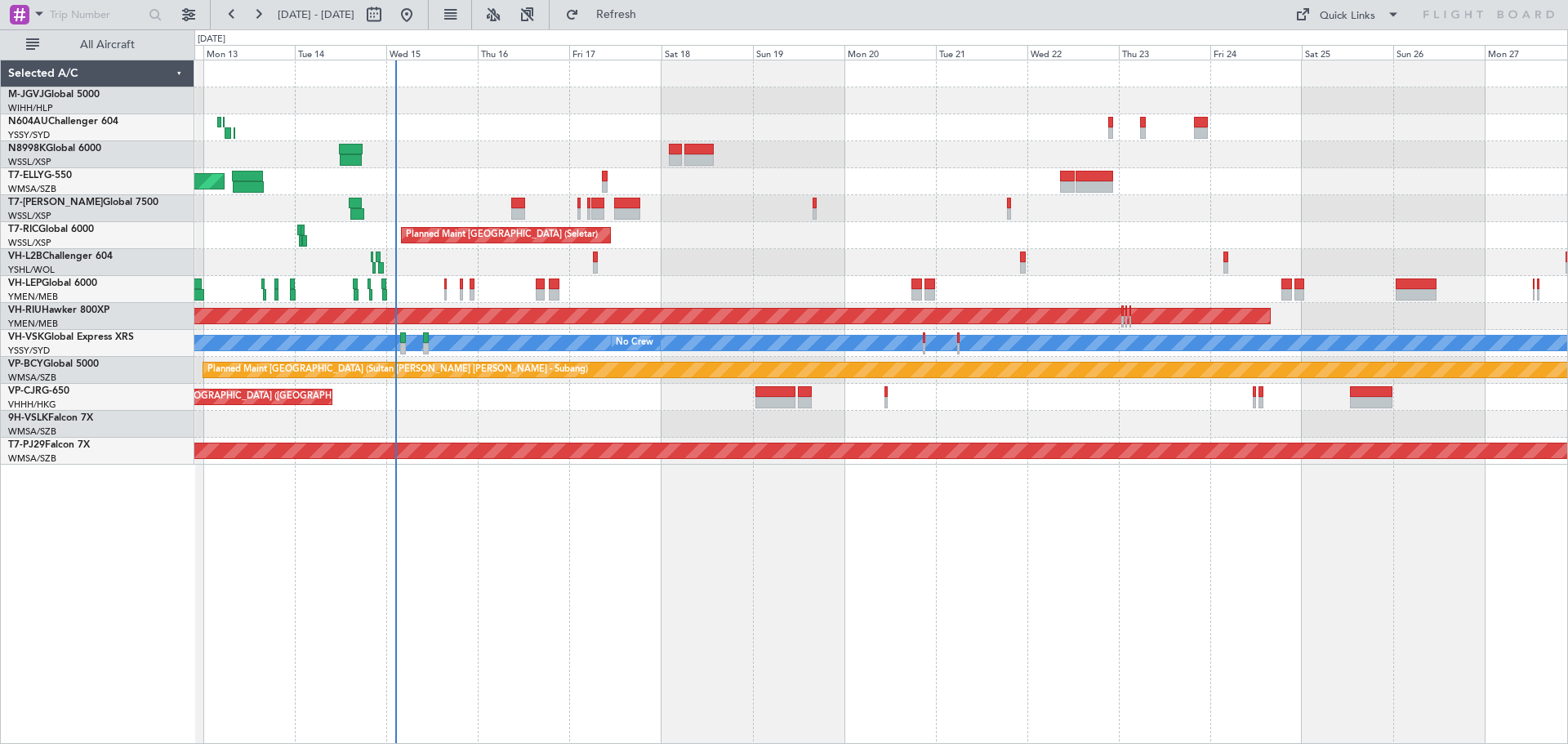
click at [501, 286] on div "Unplanned Maint Wichita (Wichita Mid-continent)" at bounding box center [880, 289] width 1373 height 27
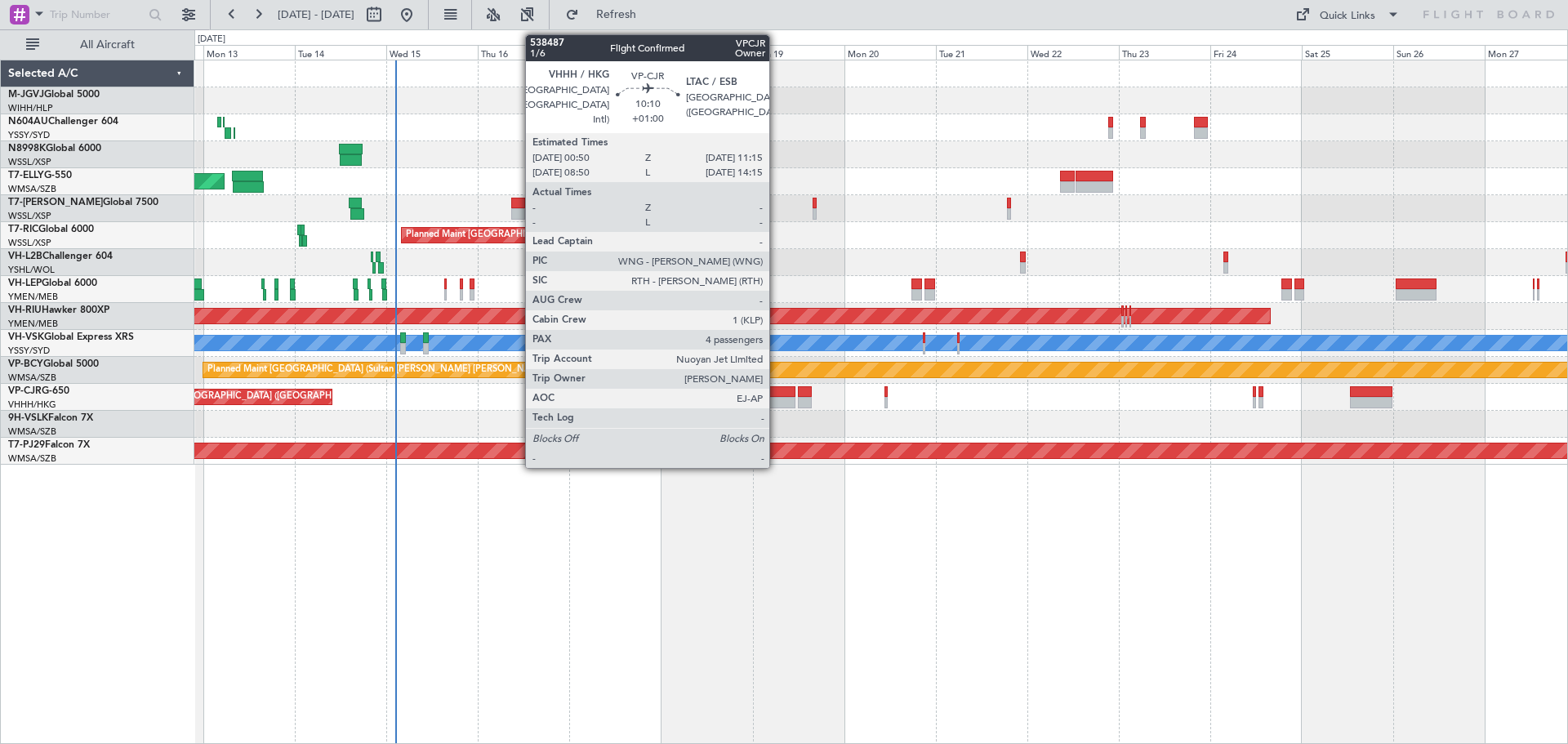
click at [777, 395] on div at bounding box center [775, 392] width 40 height 12
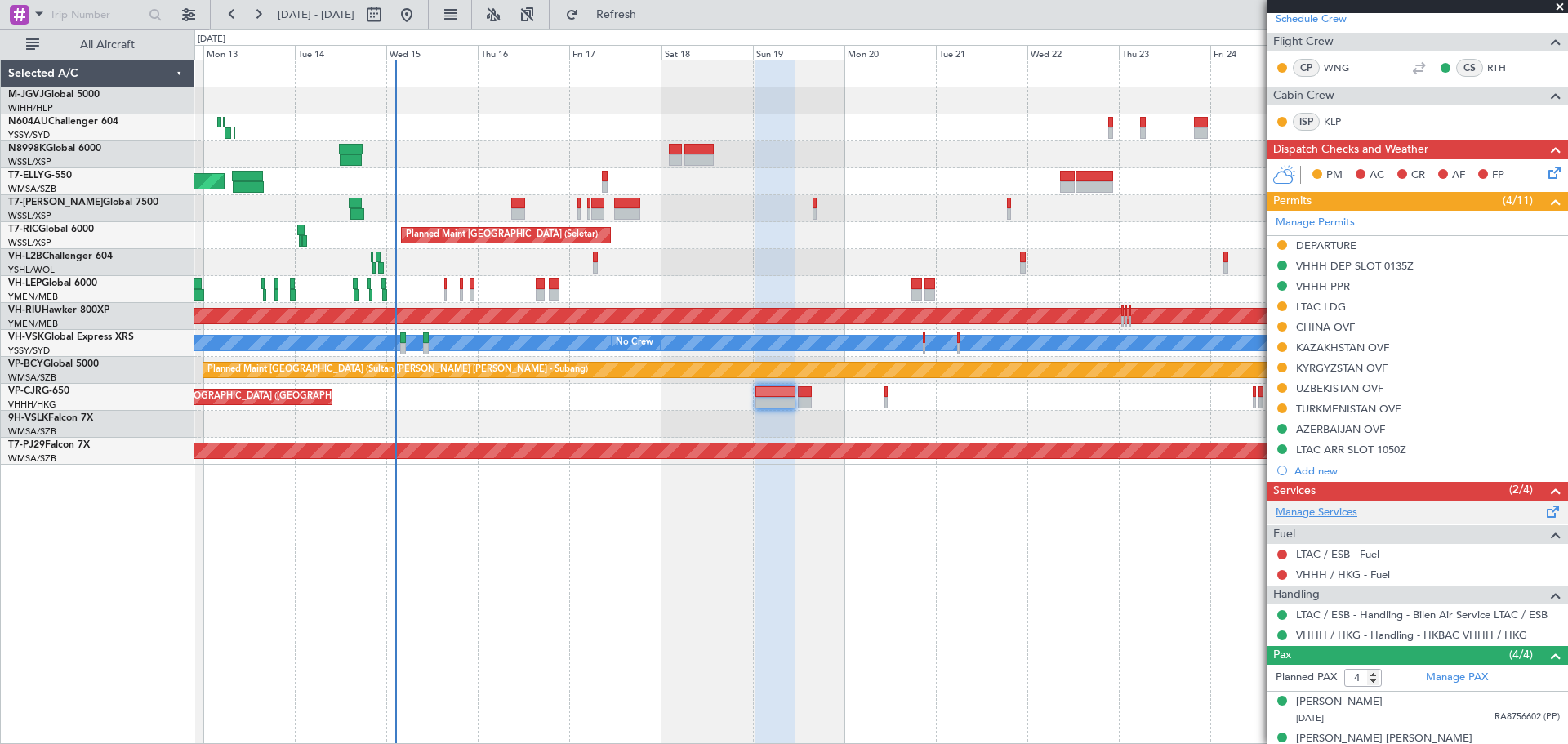
scroll to position [366, 0]
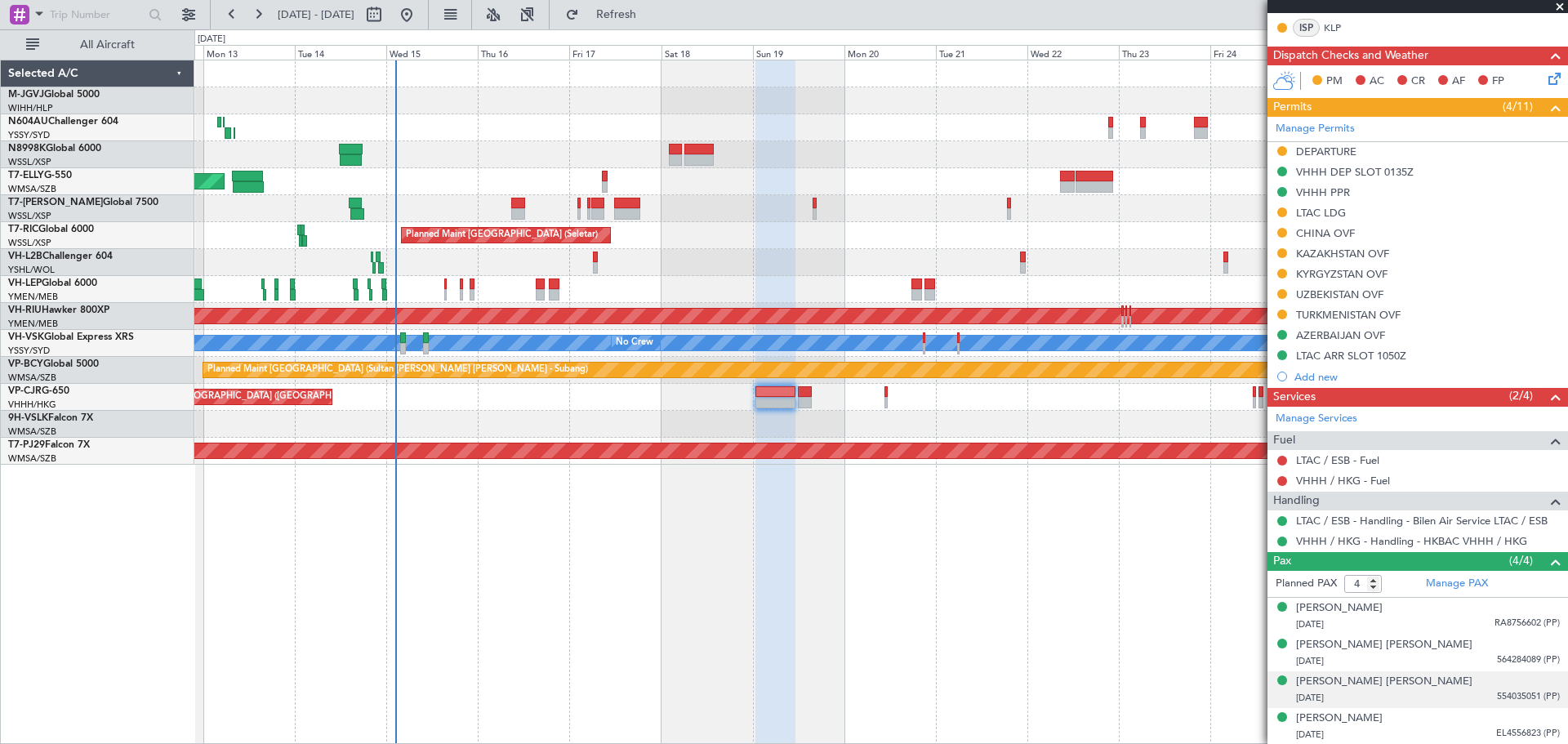
click at [1450, 680] on div "[PERSON_NAME] [DATE] 554035051 (PP)" at bounding box center [1427, 689] width 264 height 32
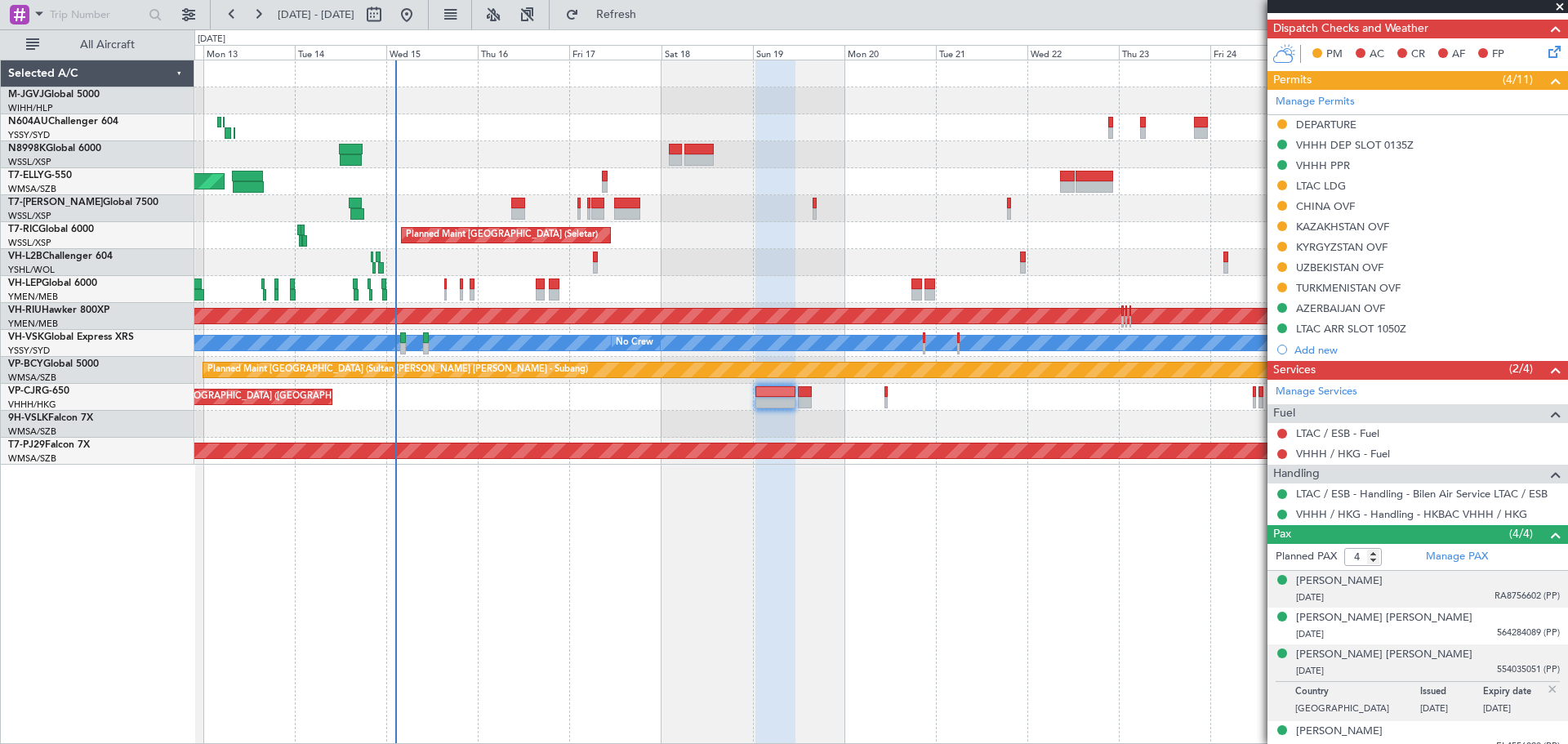
scroll to position [406, 0]
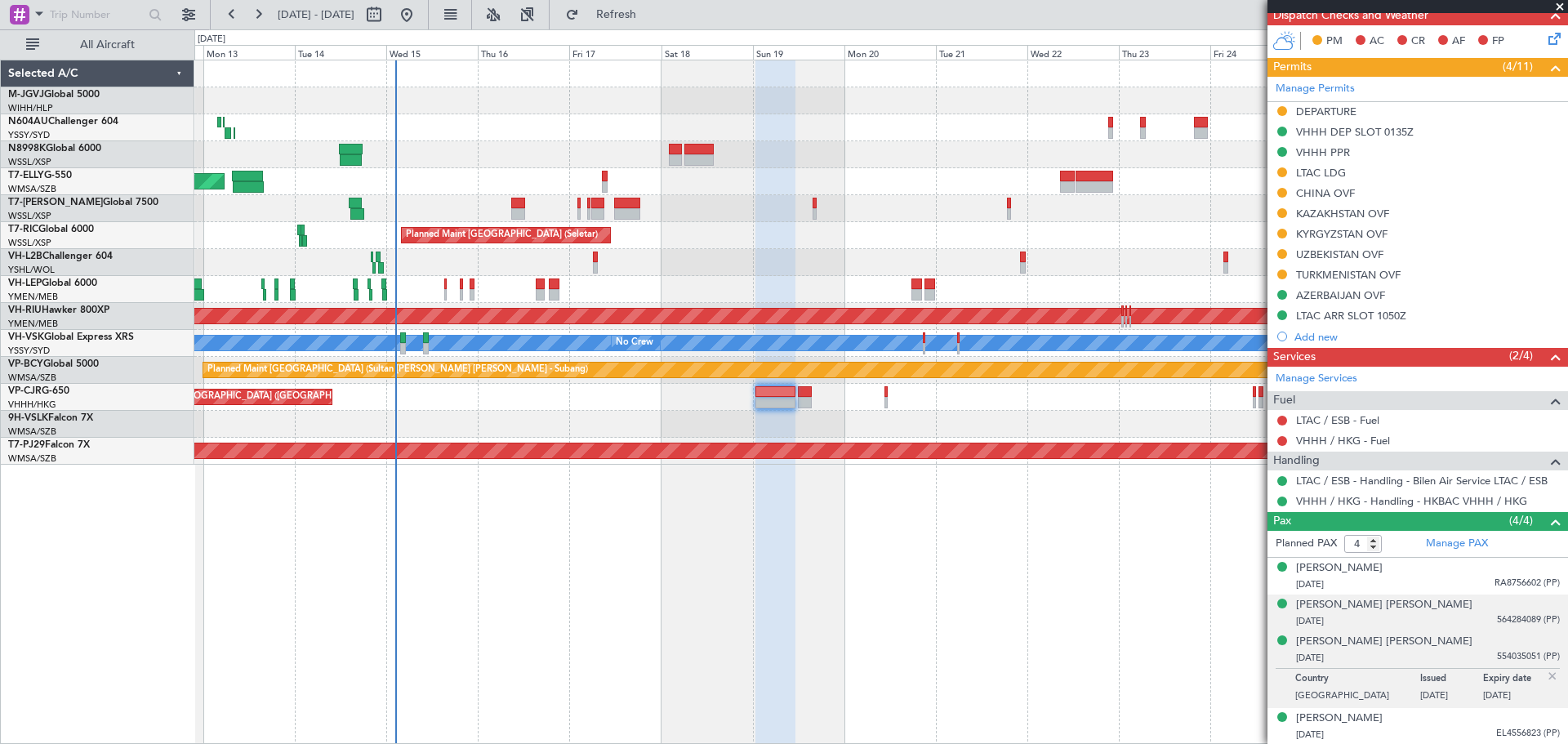
click at [1448, 604] on div "[PERSON_NAME] [PERSON_NAME] [DATE] 564284089 (PP)" at bounding box center [1427, 613] width 264 height 32
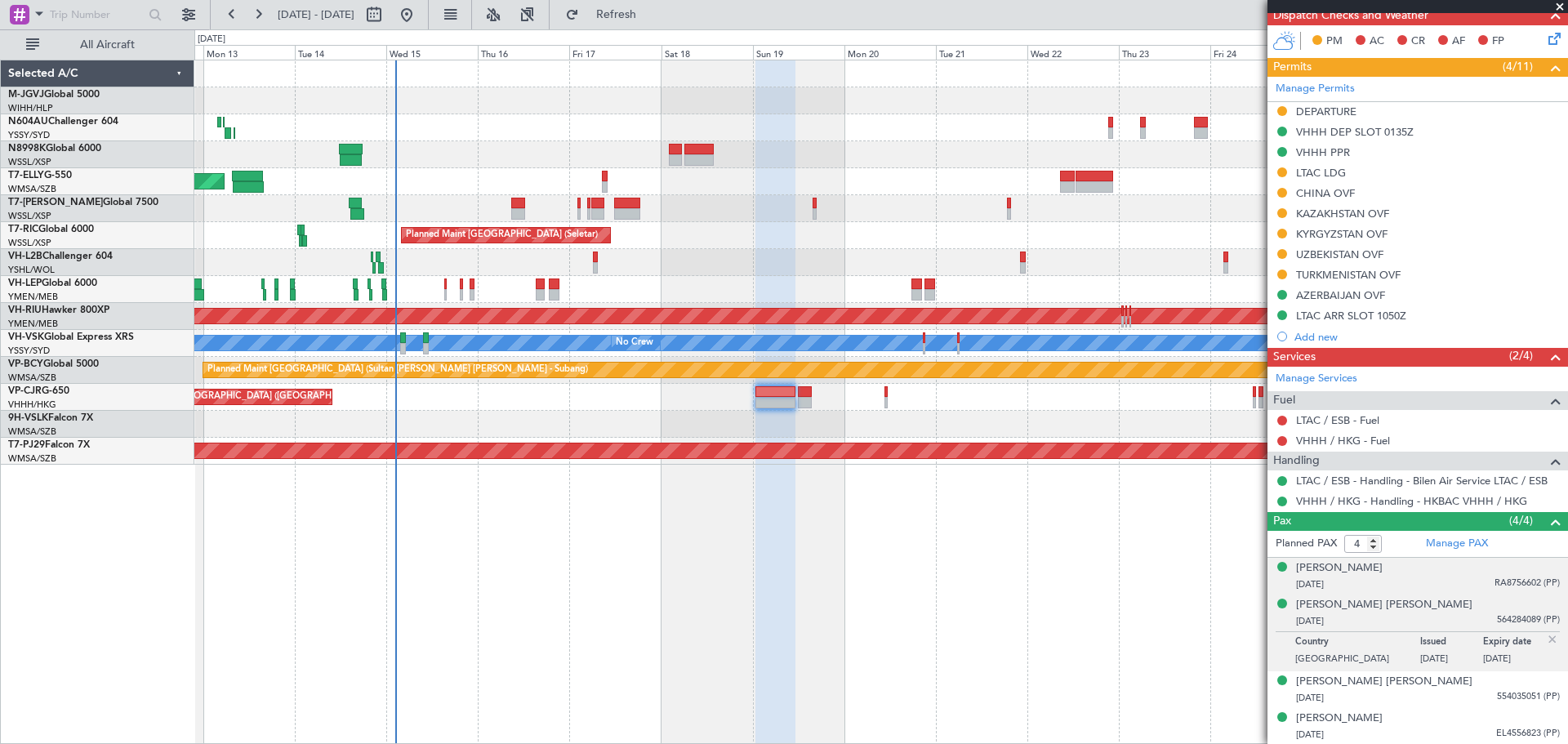
click at [1448, 571] on div "[PERSON_NAME] [DATE] RA8756602 (PP)" at bounding box center [1427, 576] width 264 height 32
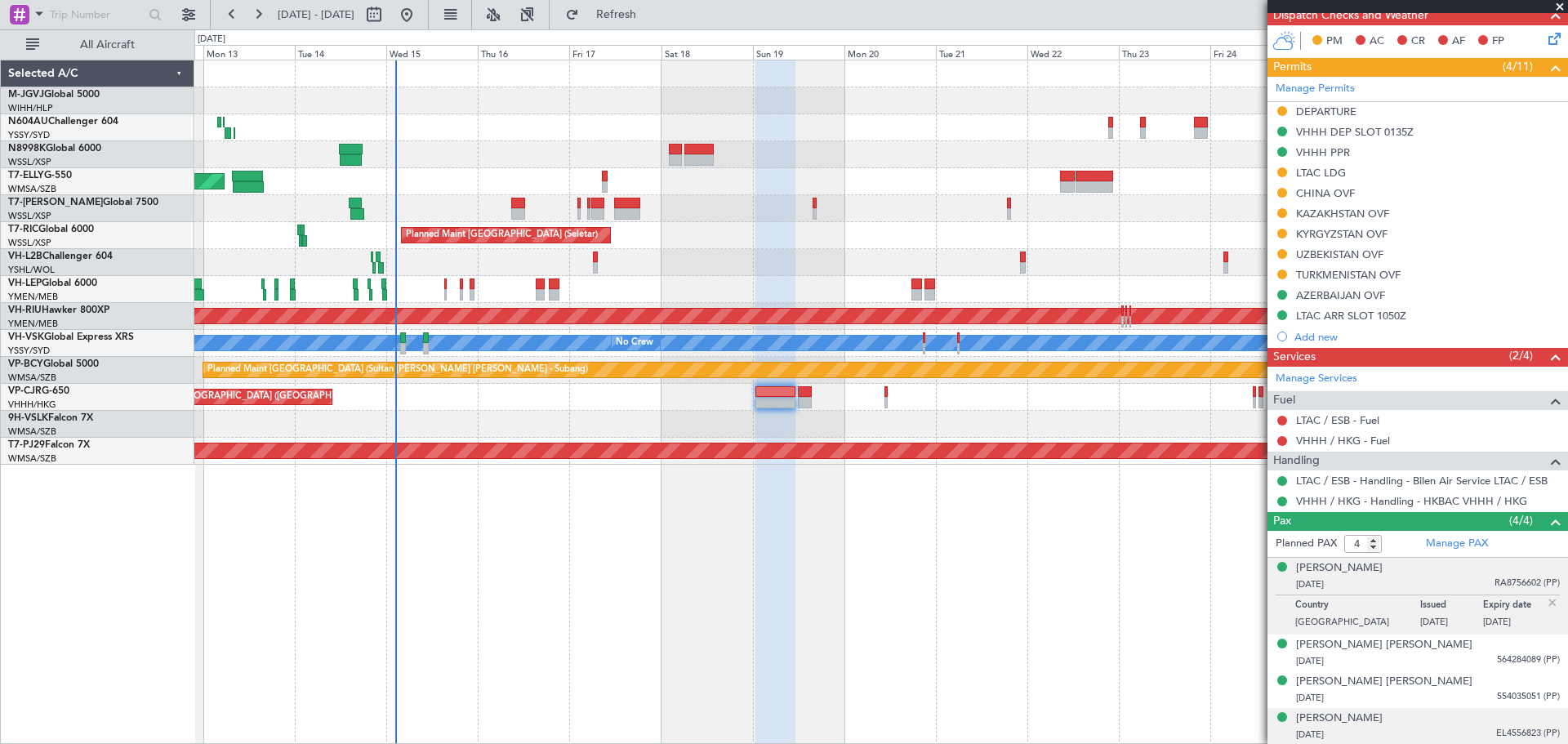
click at [1447, 719] on div "[PERSON_NAME] [DATE] EL4556823 (PP)" at bounding box center [1427, 727] width 264 height 32
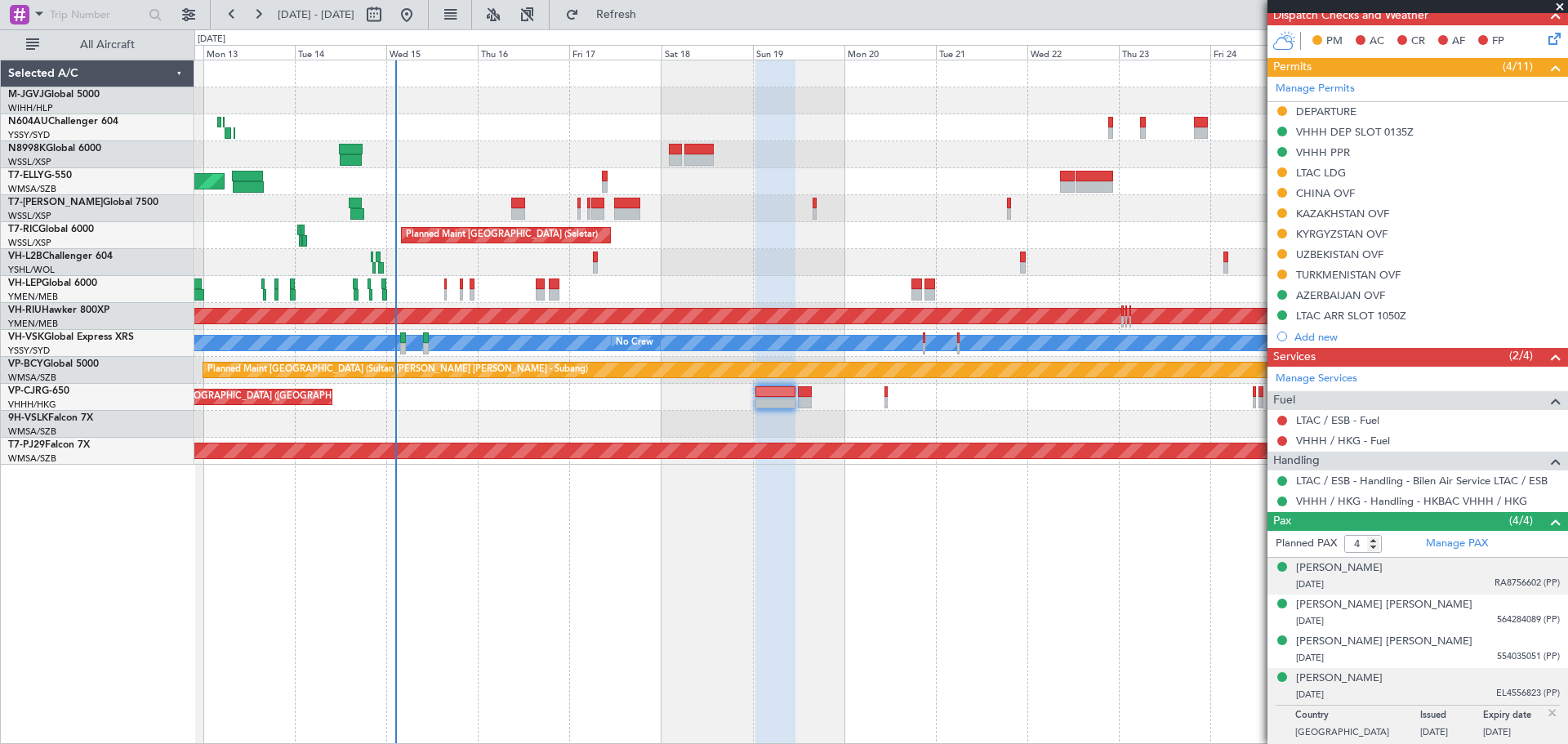
click at [1456, 585] on div "[DATE] RA8756602 (PP)" at bounding box center [1427, 585] width 264 height 17
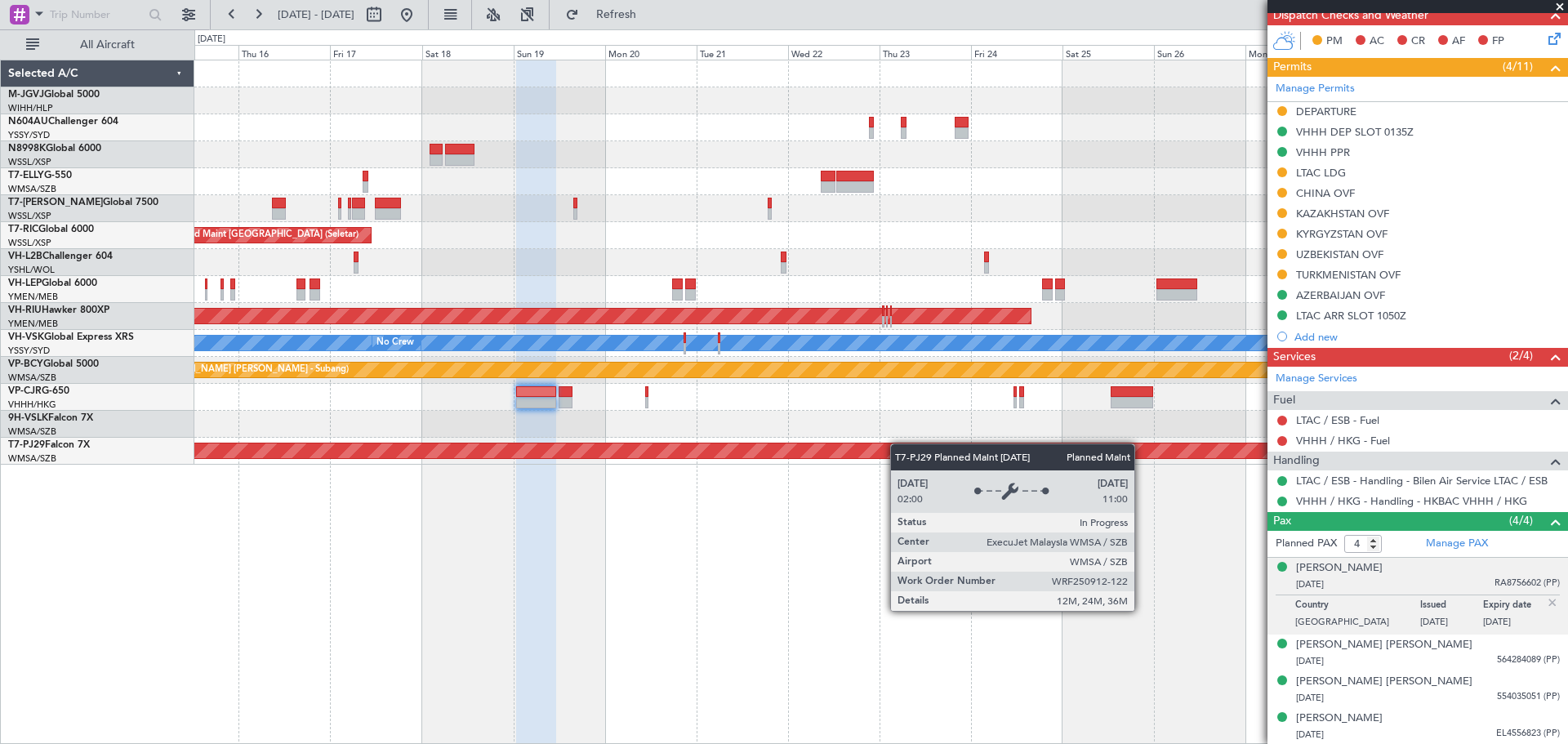
click at [929, 439] on div "Planned Maint Sydney ([PERSON_NAME] Intl) Planned Maint [GEOGRAPHIC_DATA] ([GEO…" at bounding box center [880, 262] width 1373 height 404
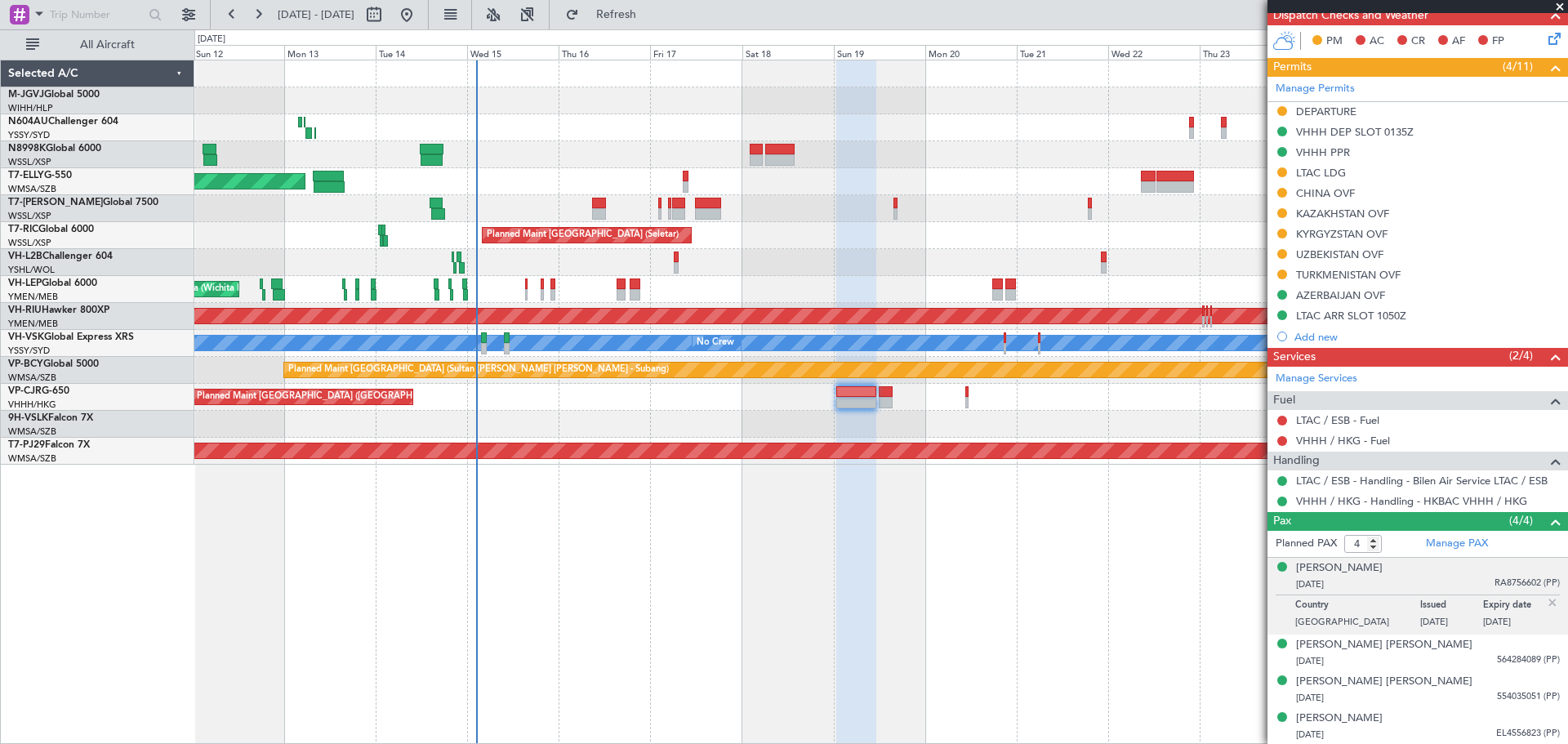
click at [787, 539] on div "Planned Maint [GEOGRAPHIC_DATA] (Seletar) Planned Maint [GEOGRAPHIC_DATA] (Sele…" at bounding box center [881, 402] width 1374 height 684
